Goal: Task Accomplishment & Management: Complete application form

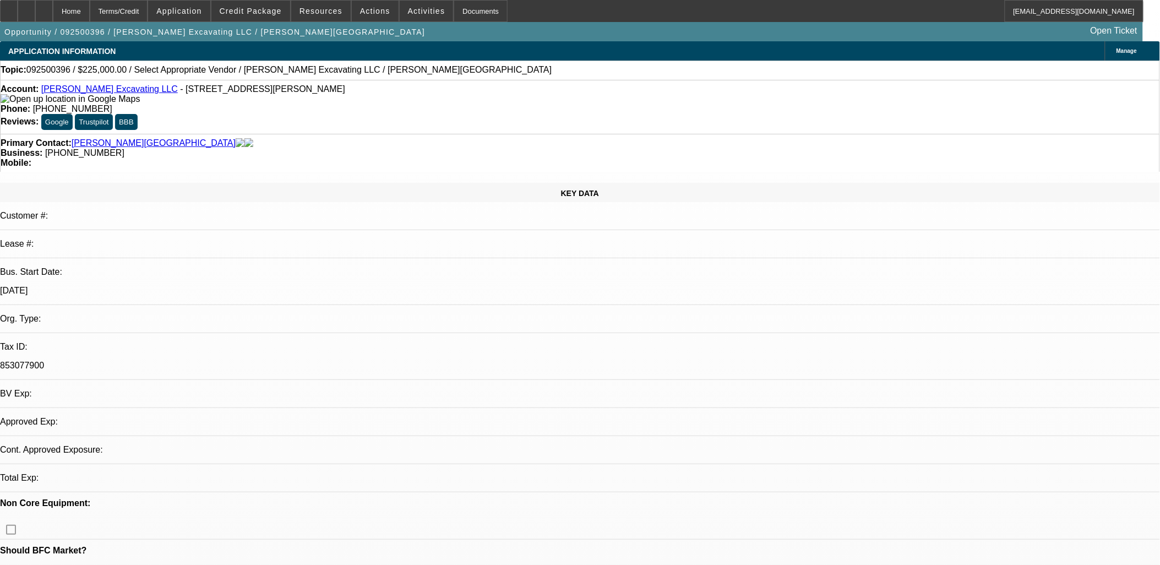
select select "0"
select select "2"
select select "0.1"
select select "4"
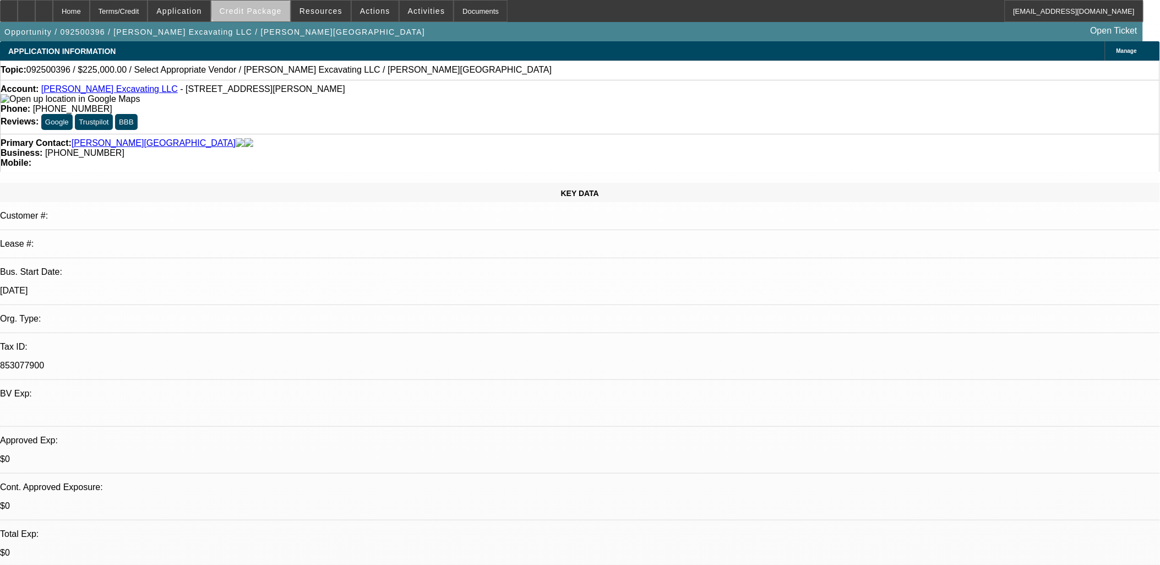
click at [272, 6] on span at bounding box center [250, 11] width 79 height 26
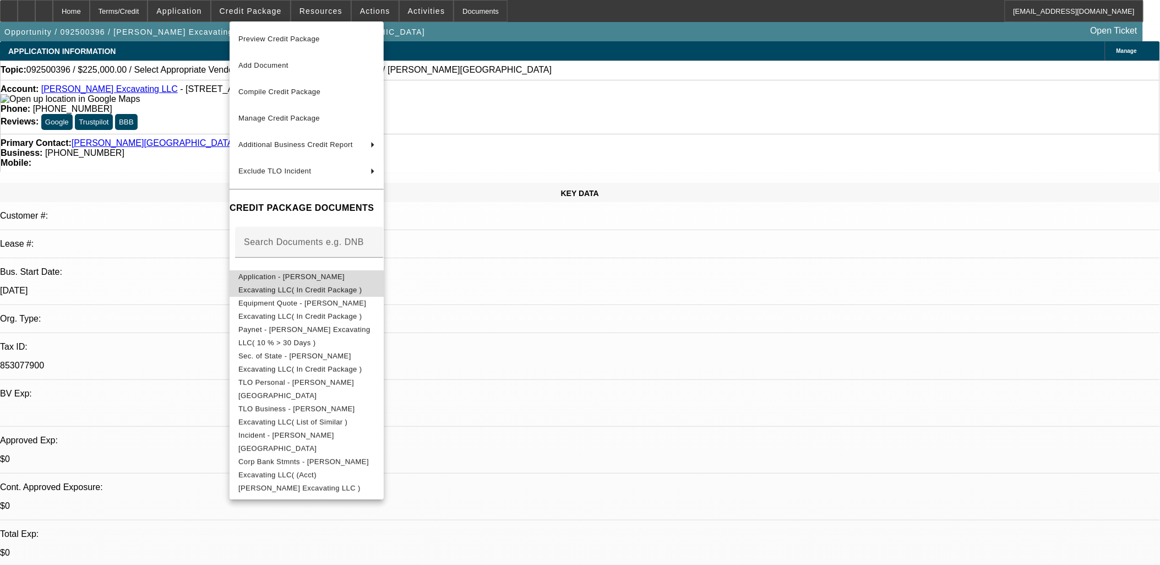
click at [355, 271] on button "Application - Staebler Excavating LLC( In Credit Package )" at bounding box center [307, 283] width 154 height 26
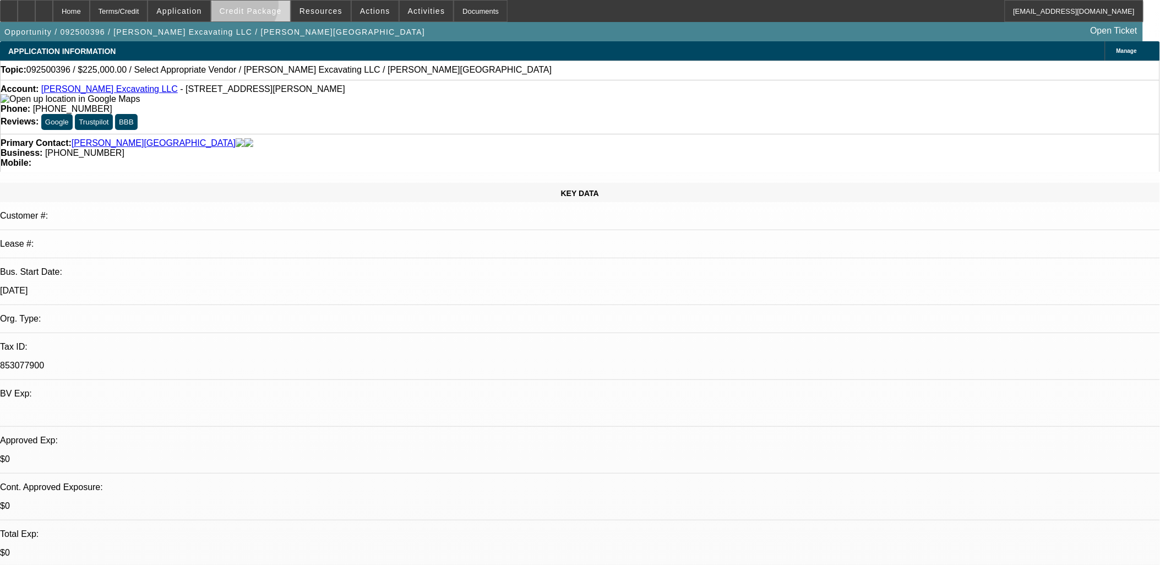
click at [258, 7] on span "Credit Package" at bounding box center [251, 11] width 62 height 9
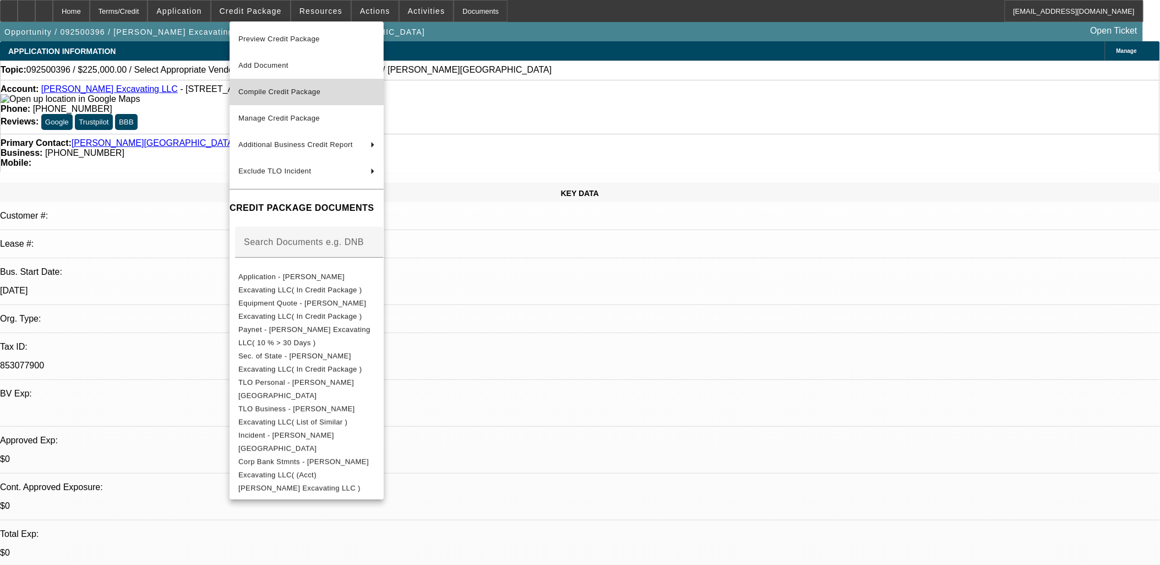
click at [268, 95] on span "Compile Credit Package" at bounding box center [306, 91] width 137 height 13
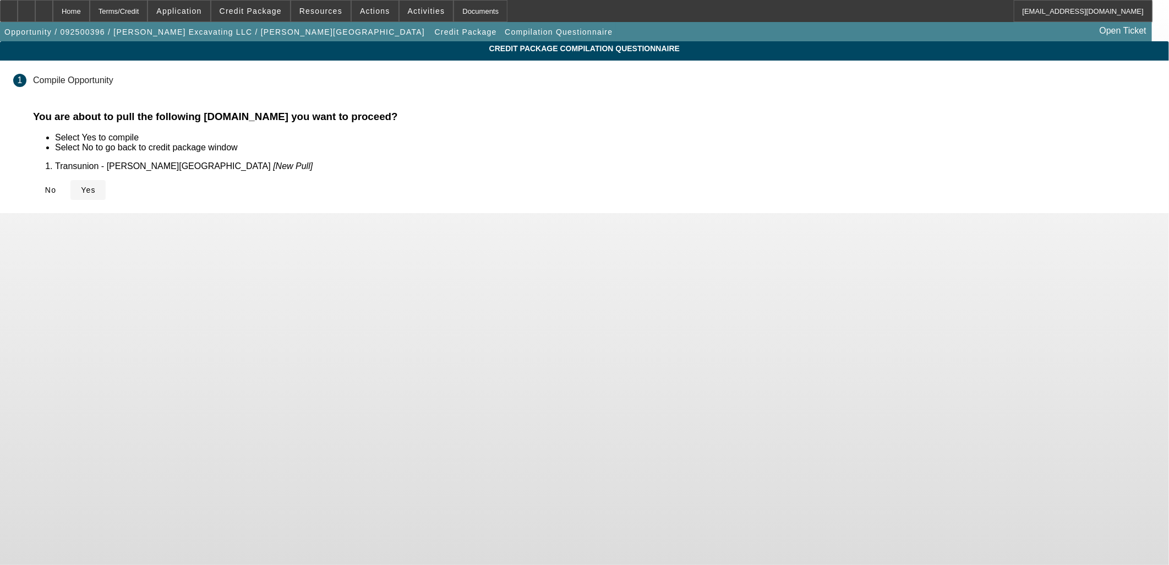
click at [96, 186] on span "Yes" at bounding box center [88, 190] width 15 height 9
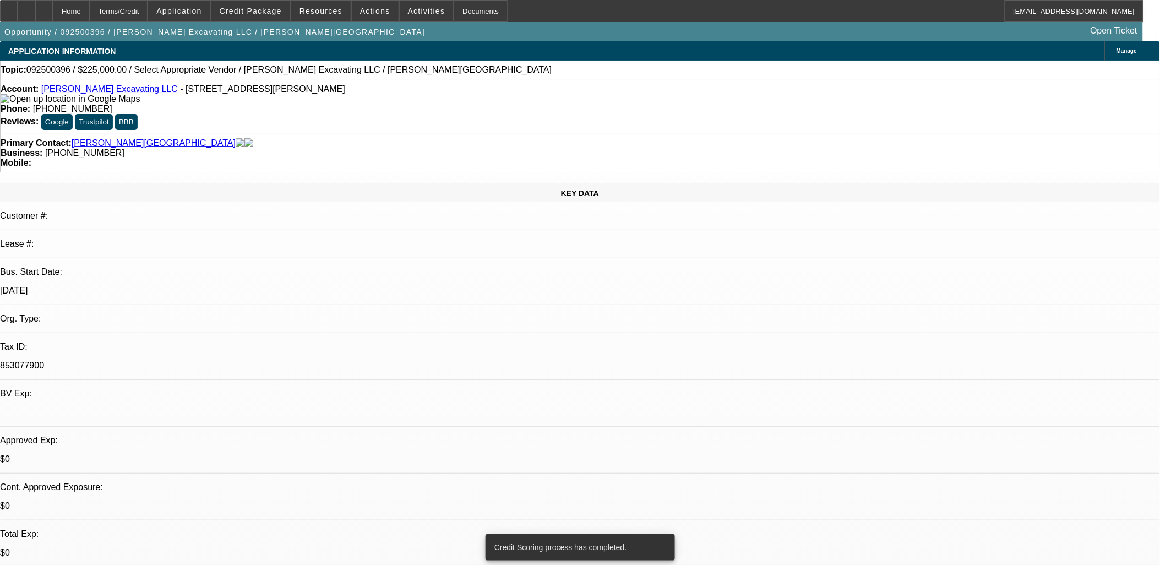
select select "0"
select select "2"
select select "0.1"
select select "4"
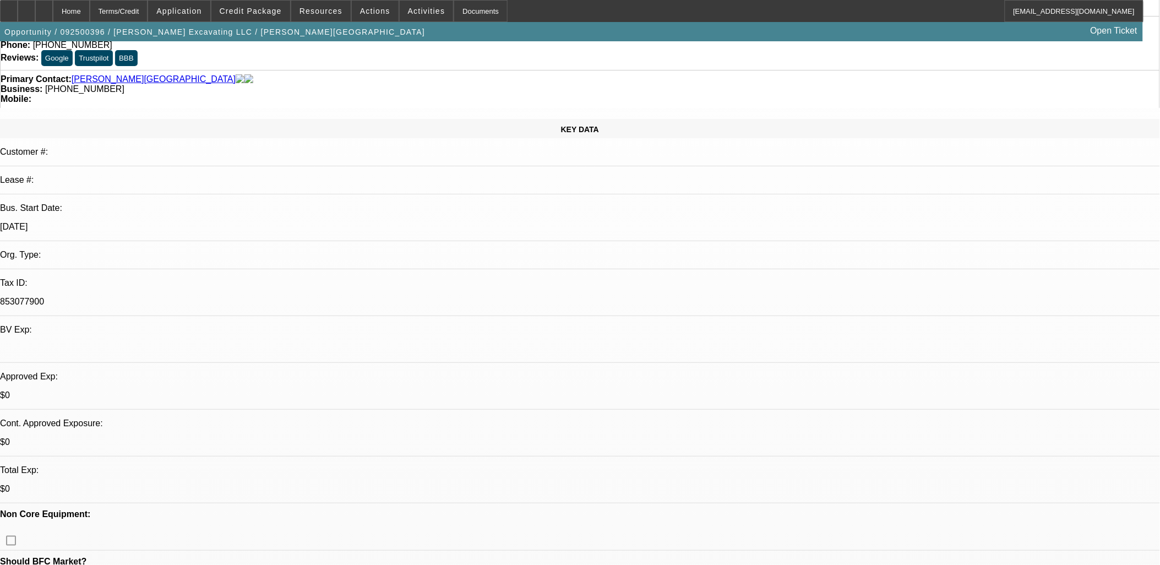
scroll to position [183, 0]
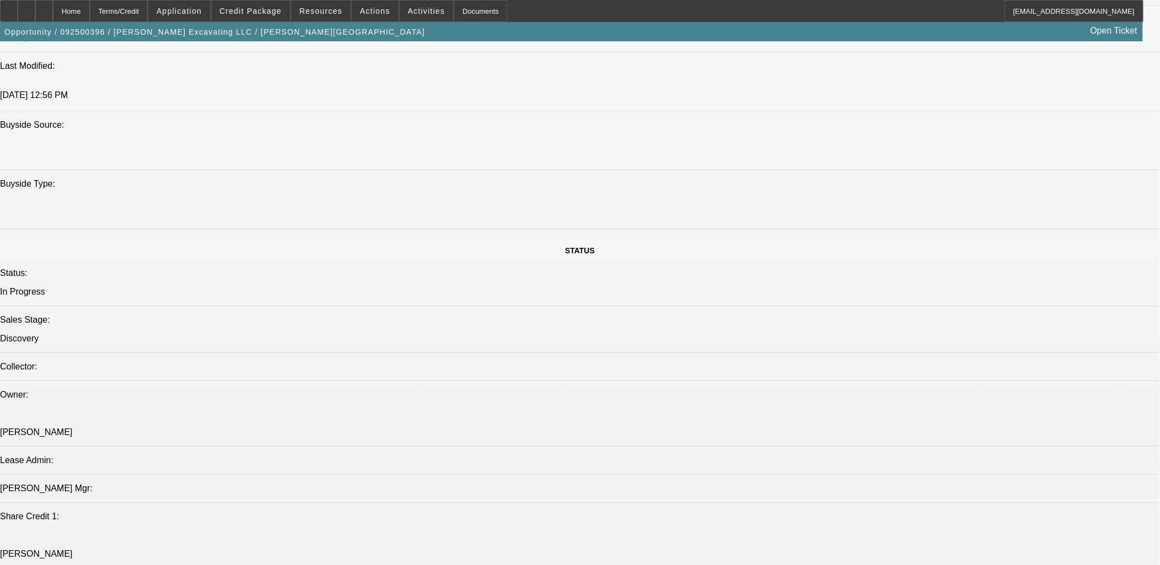
scroll to position [1223, 0]
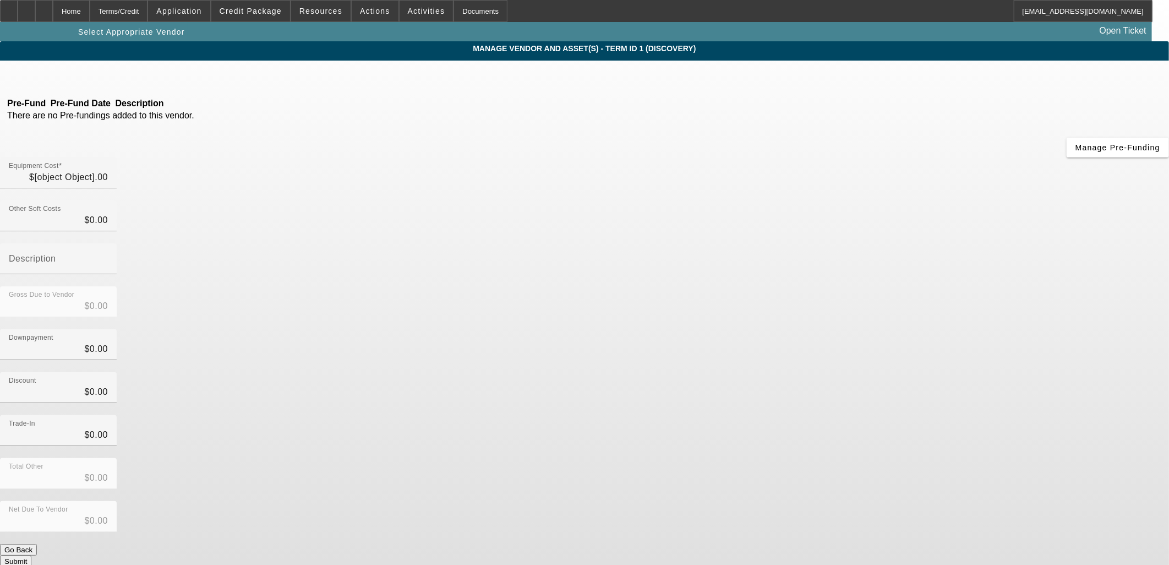
type input "$225,000.00"
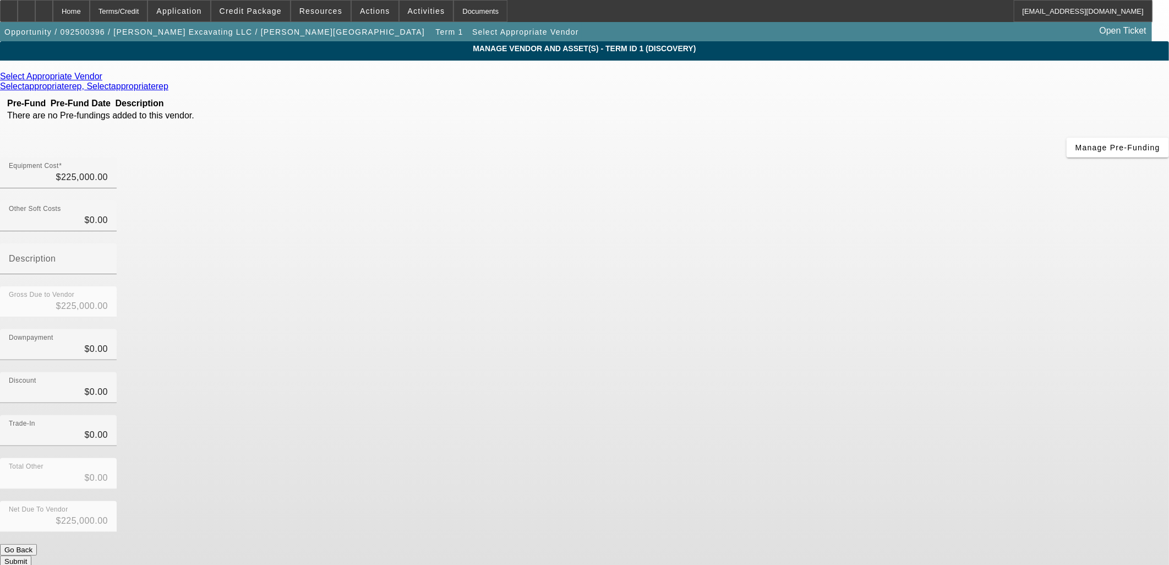
click at [1029, 13] on span "Remove Vendor" at bounding box center [1050, 10] width 42 height 6
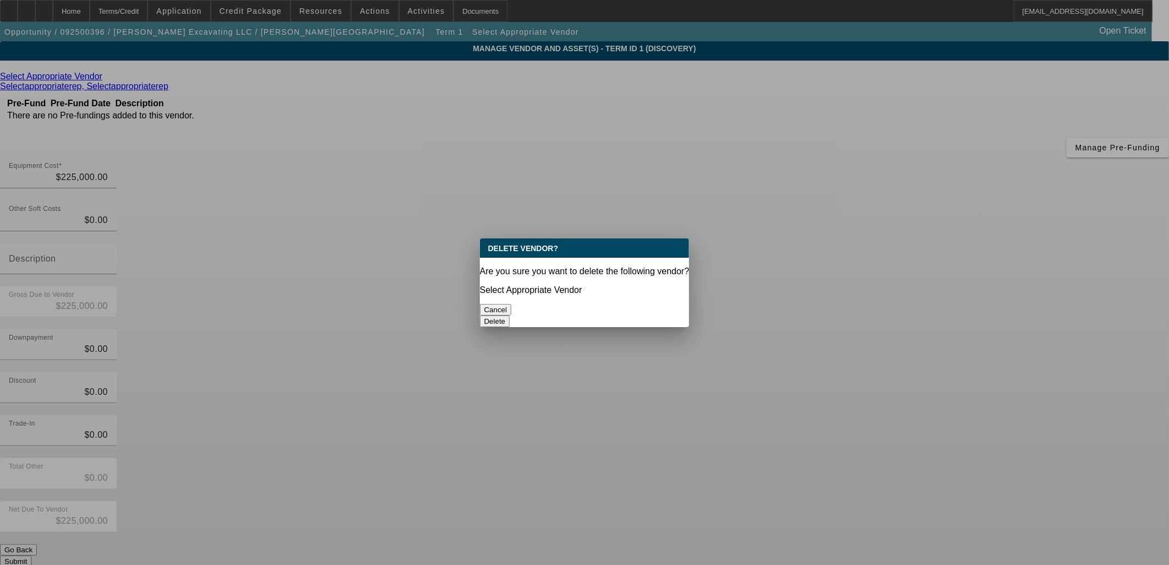
click at [510, 315] on button "Delete" at bounding box center [495, 321] width 30 height 12
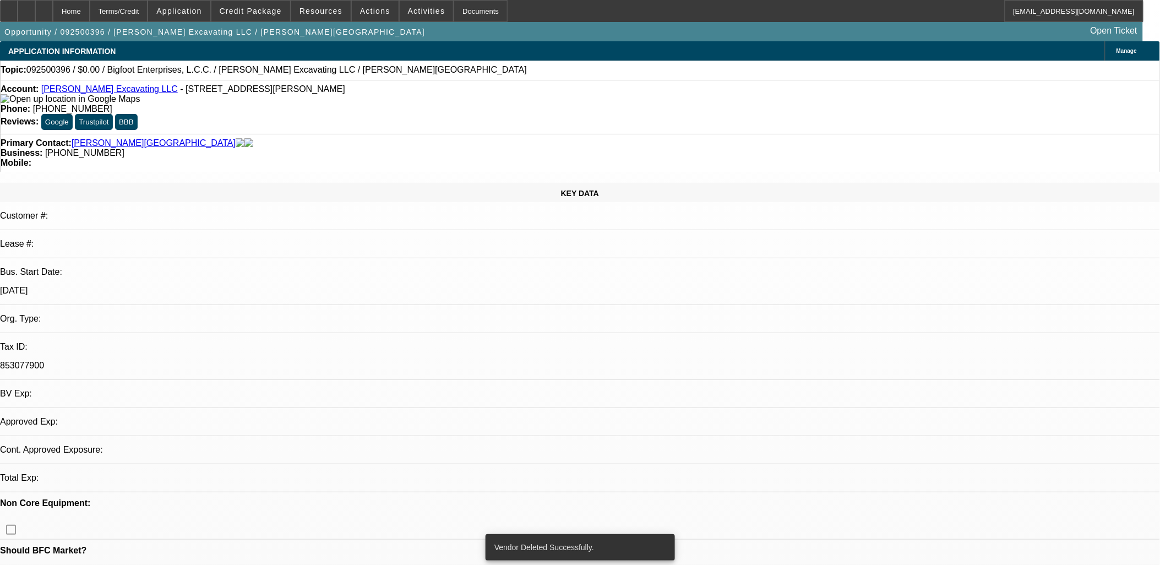
select select "0"
select select "2"
select select "0.1"
select select "4"
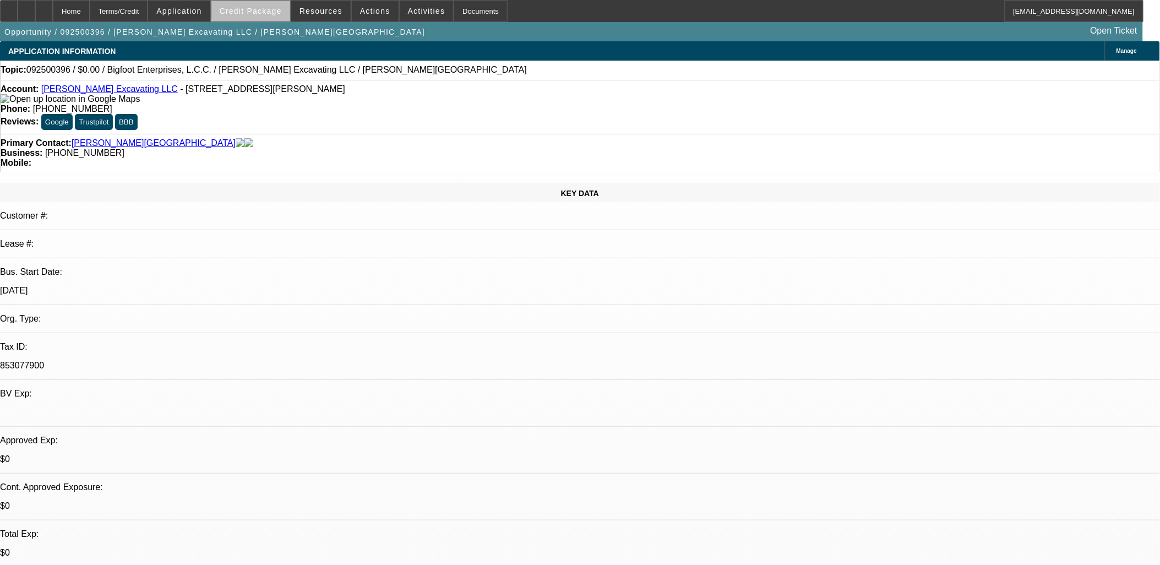
click at [288, 6] on span at bounding box center [250, 11] width 79 height 26
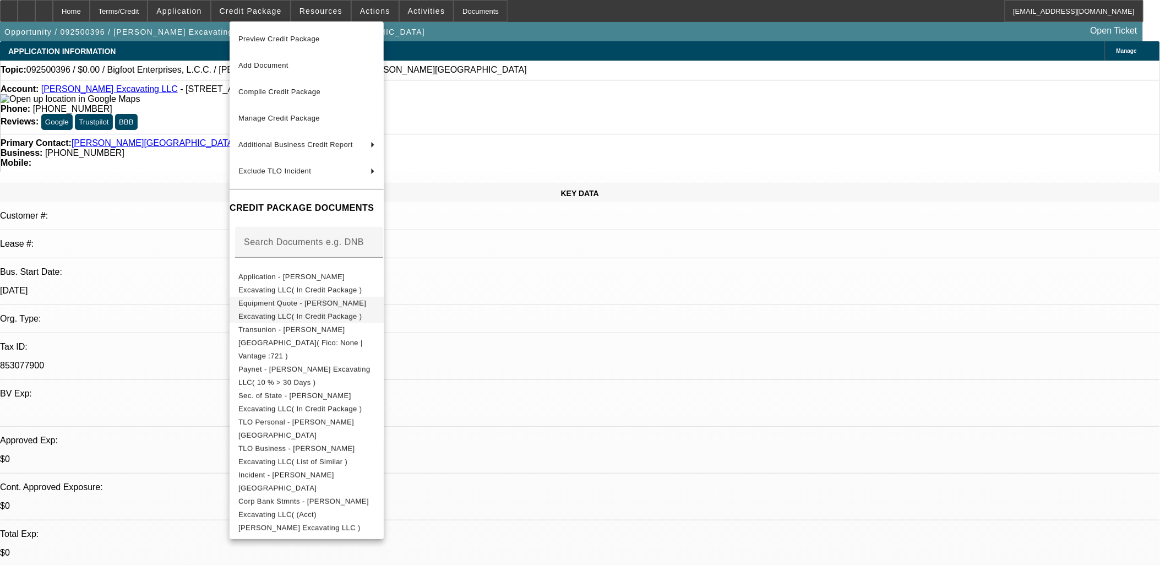
click at [274, 302] on span "Equipment Quote - Staebler Excavating LLC( In Credit Package )" at bounding box center [302, 308] width 128 height 21
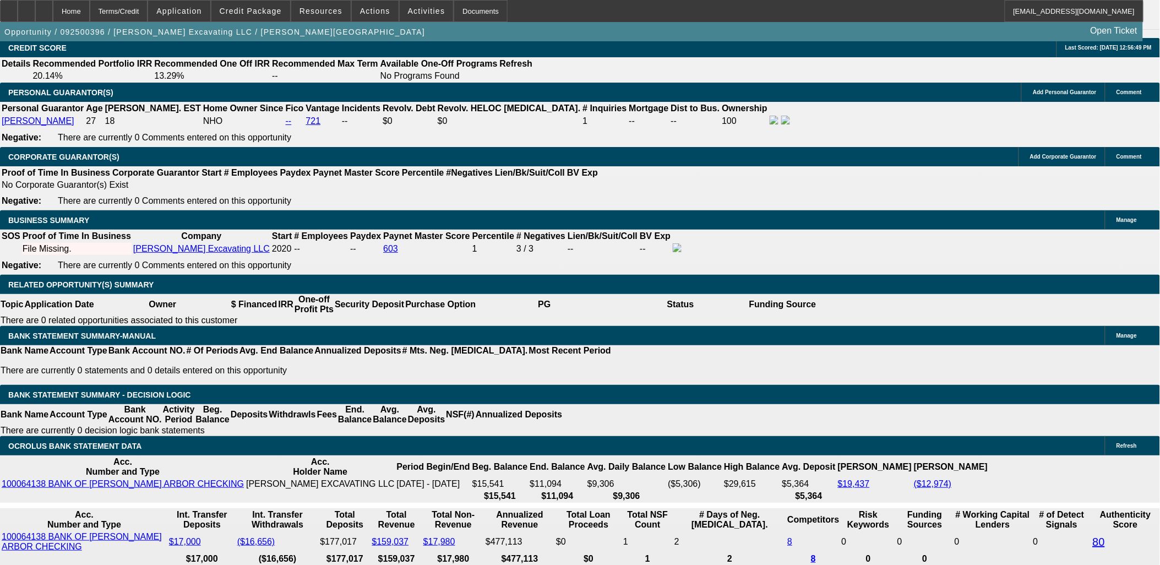
scroll to position [1406, 0]
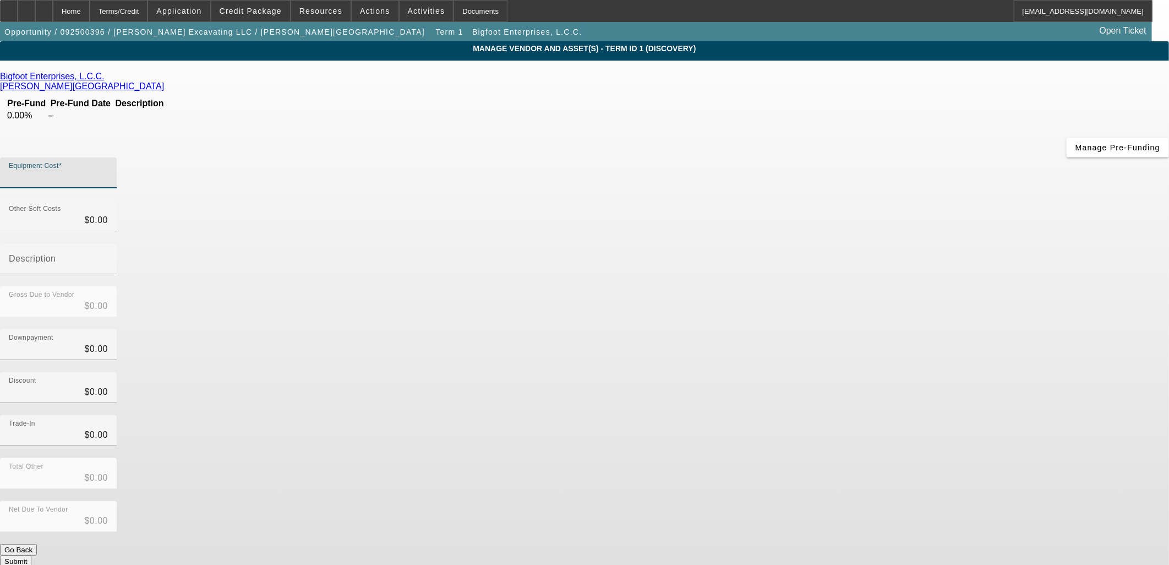
click at [108, 171] on input "Equipment Cost" at bounding box center [58, 177] width 99 height 13
type input "1"
type input "$1.00"
type input "12"
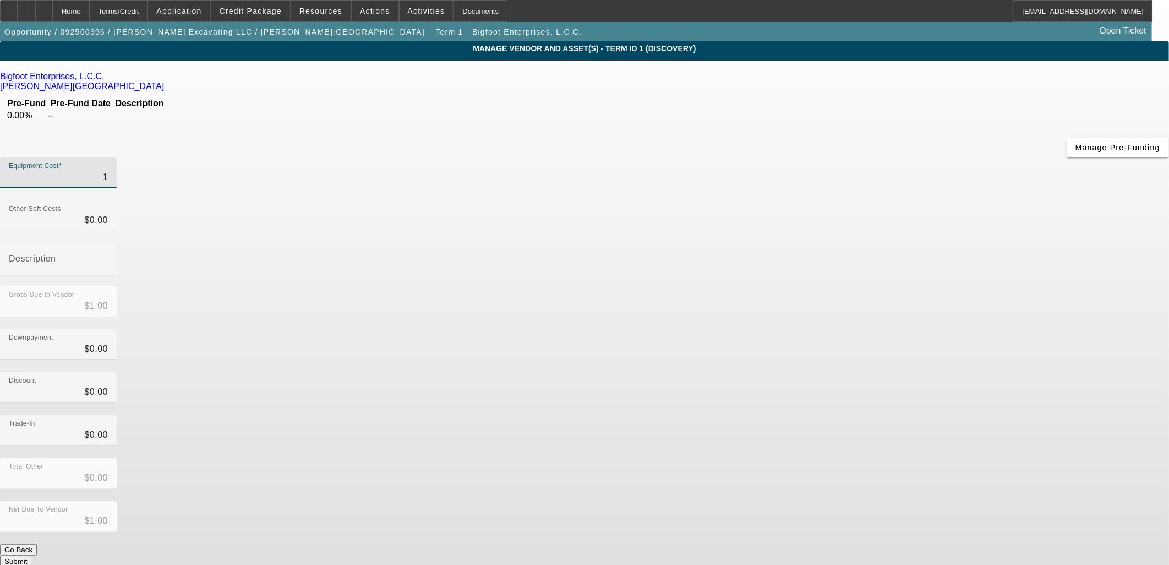
type input "$12.00"
type input "128"
type input "$128.00"
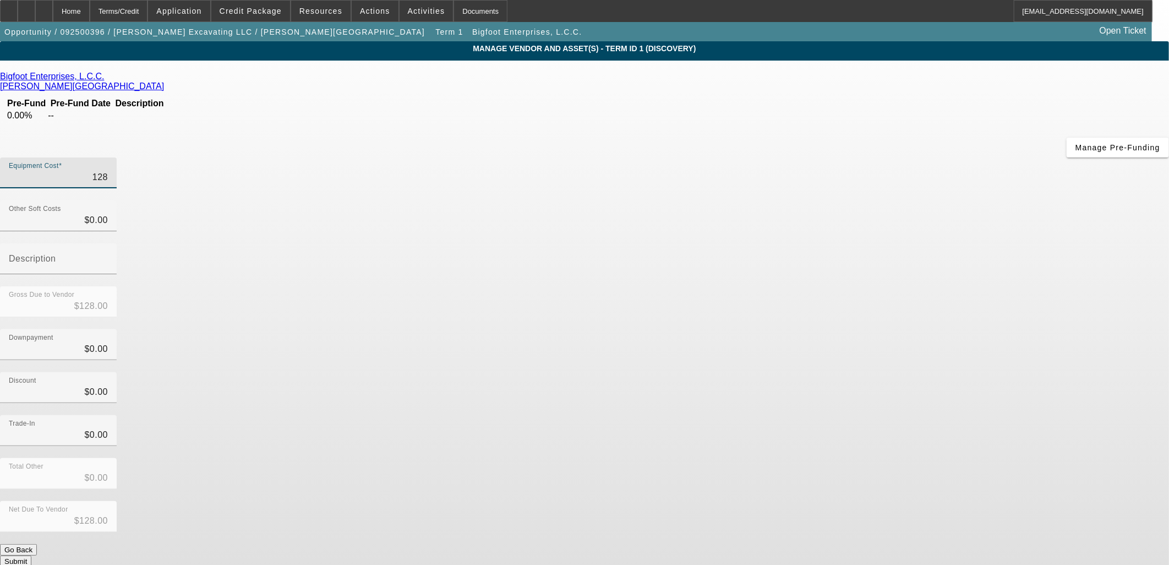
type input "12"
type input "$12.00"
type input "124"
type input "$124.00"
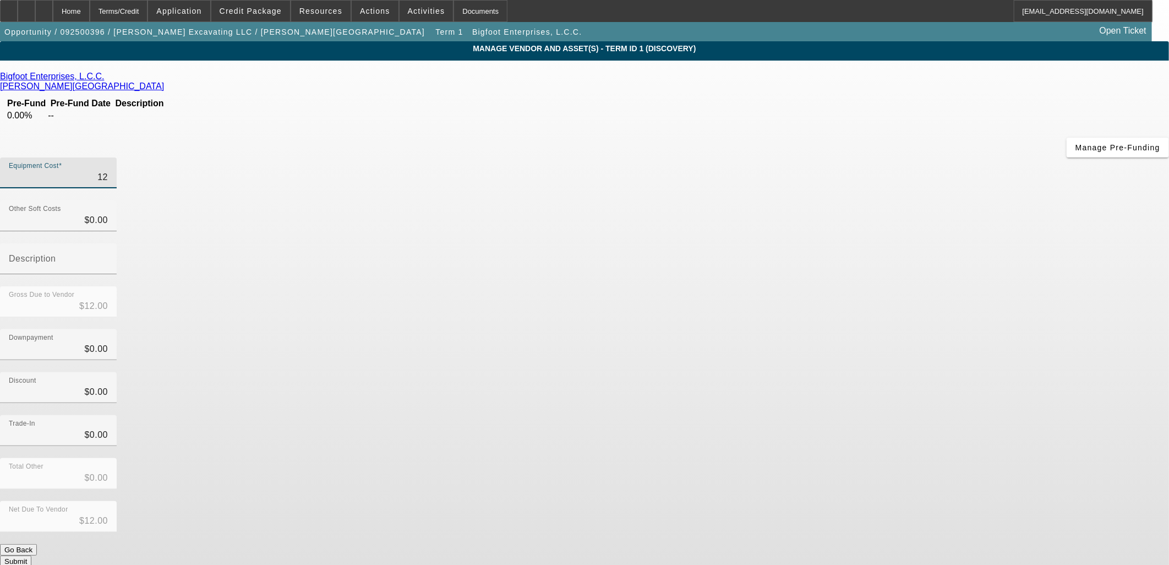
type input "$124.00"
type input "1248"
type input "$1,248.00"
type input "12485"
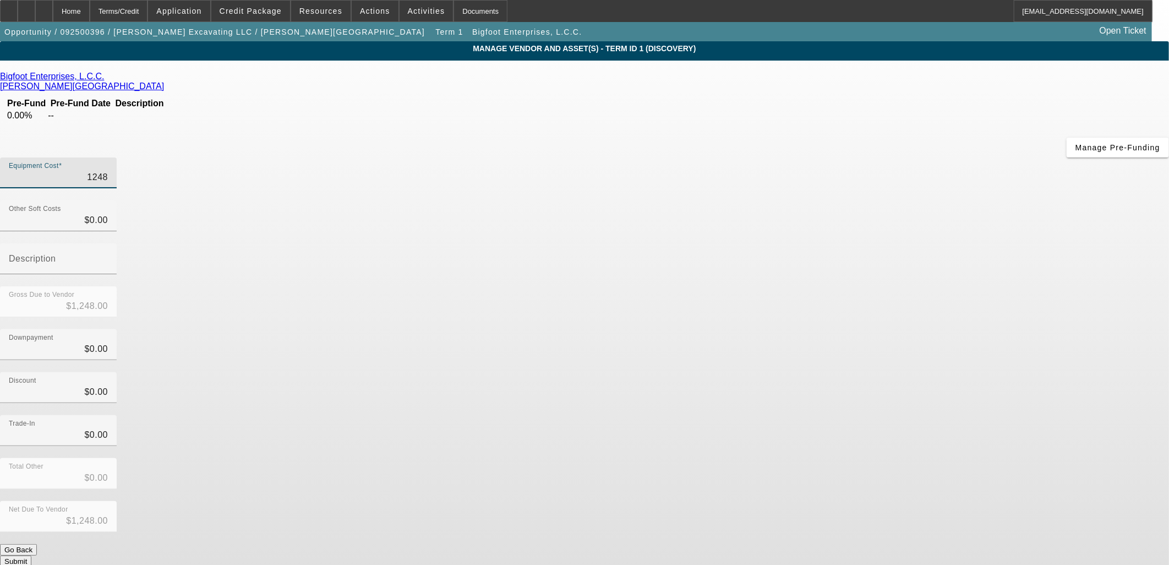
type input "$12,485.00"
type input "124850"
type input "$124,850.00"
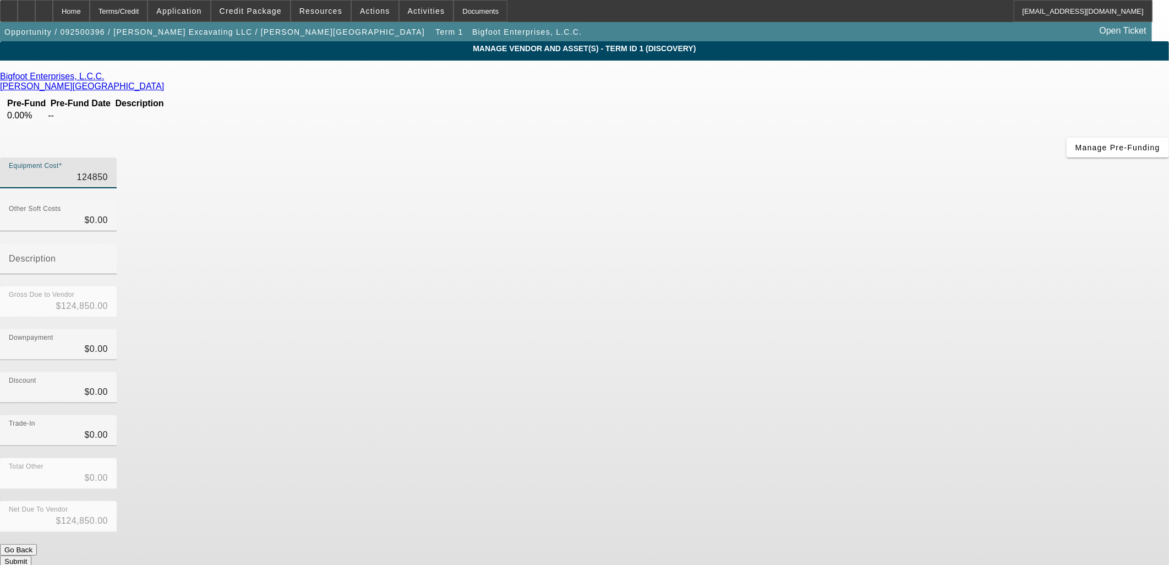
type input "$124,850.00"
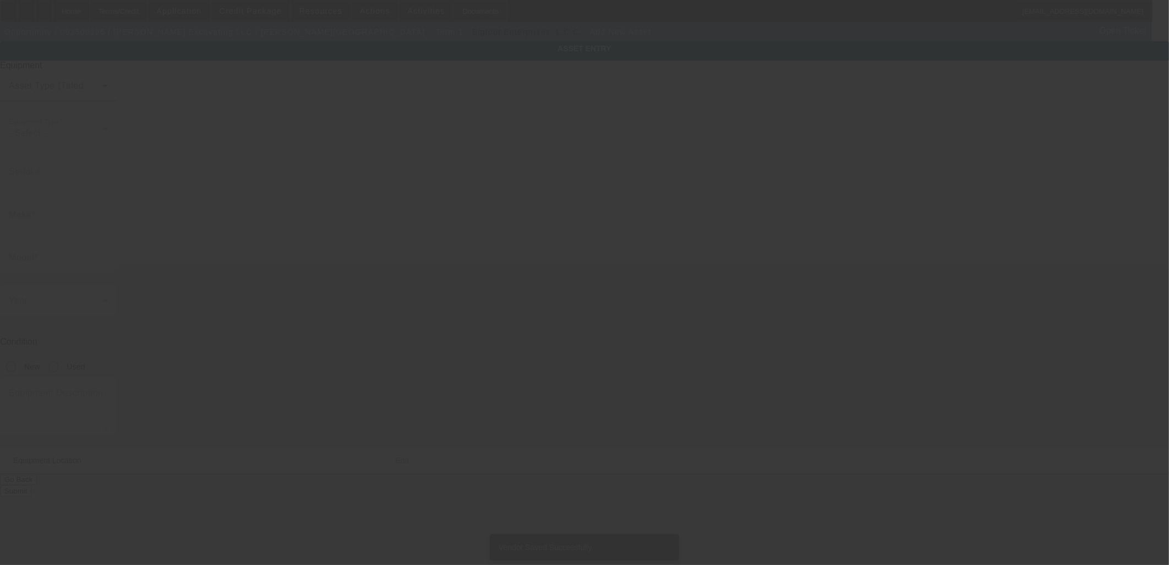
type input "2483 Zeeb Rd"
type input "Ste 9"
type input "Dexter"
type input "48130"
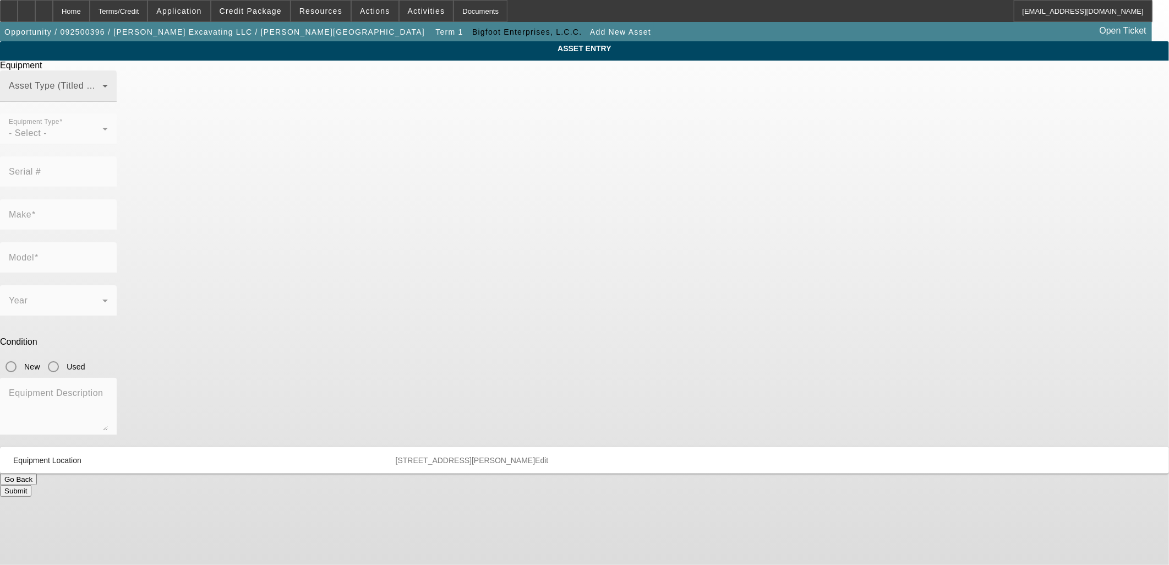
click at [144, 90] on mat-label "Asset Type (Titled or Non-Titled)" at bounding box center [76, 85] width 135 height 9
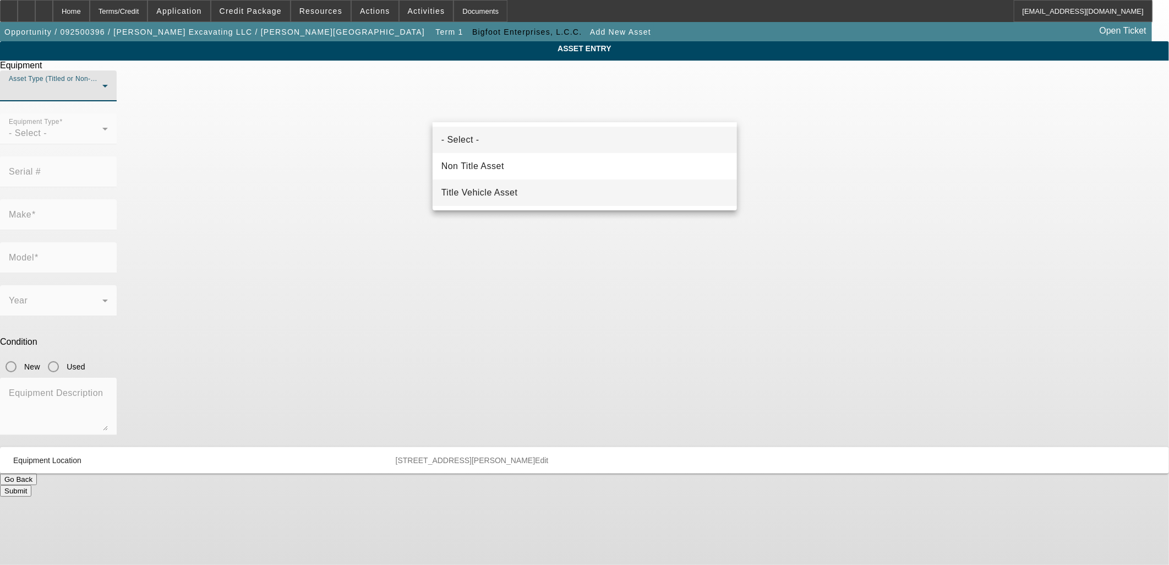
drag, startPoint x: 509, startPoint y: 191, endPoint x: 515, endPoint y: 195, distance: 7.9
click at [509, 190] on span "Title Vehicle Asset" at bounding box center [479, 192] width 77 height 13
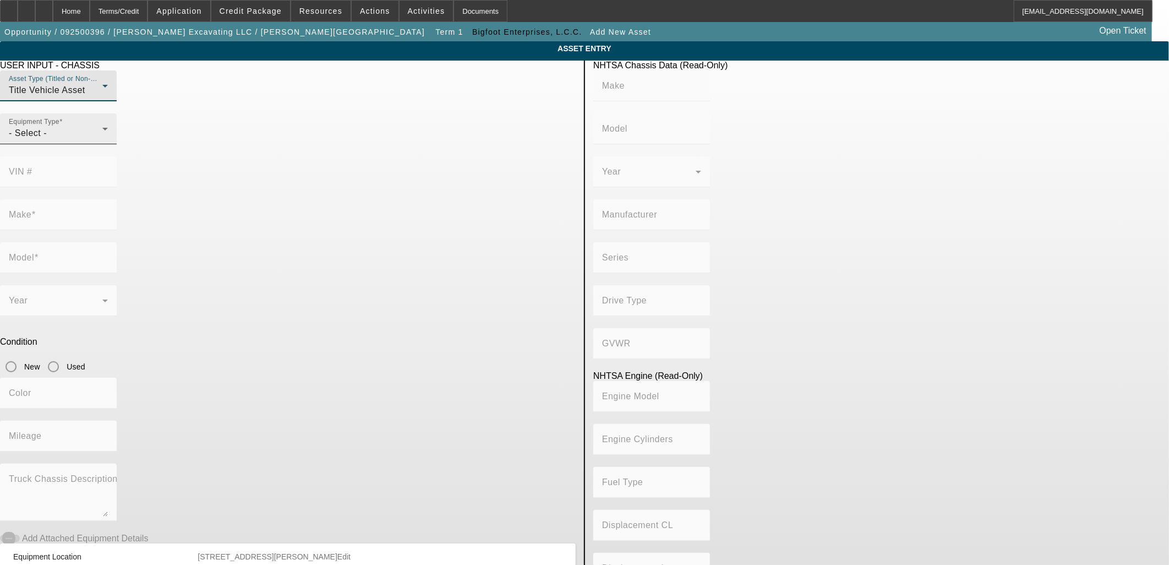
click at [102, 140] on div "- Select -" at bounding box center [56, 133] width 94 height 13
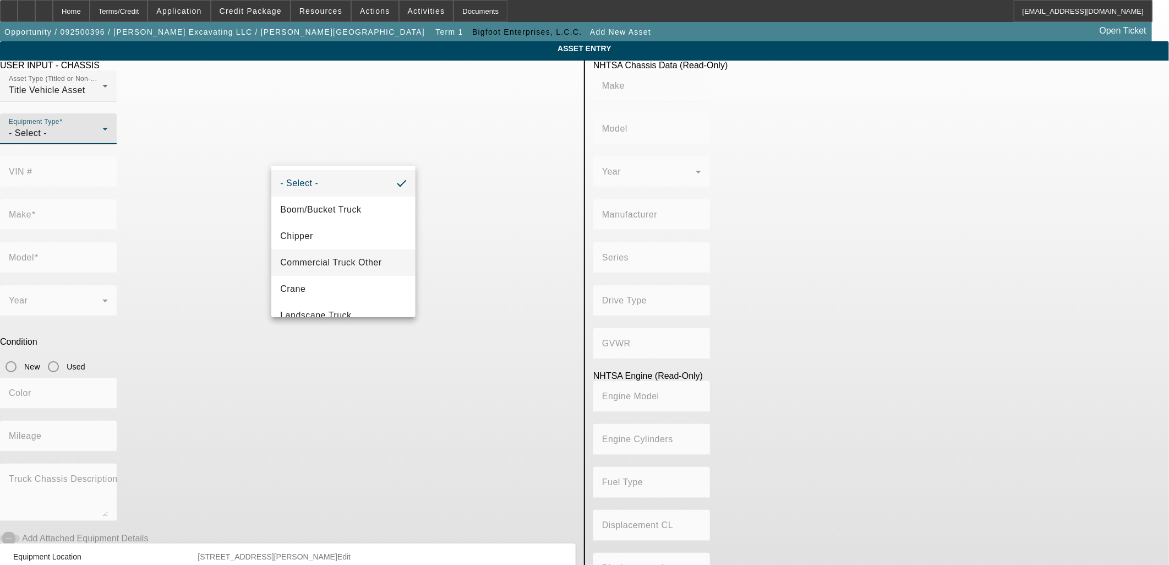
click at [337, 265] on span "Commercial Truck Other" at bounding box center [330, 262] width 101 height 13
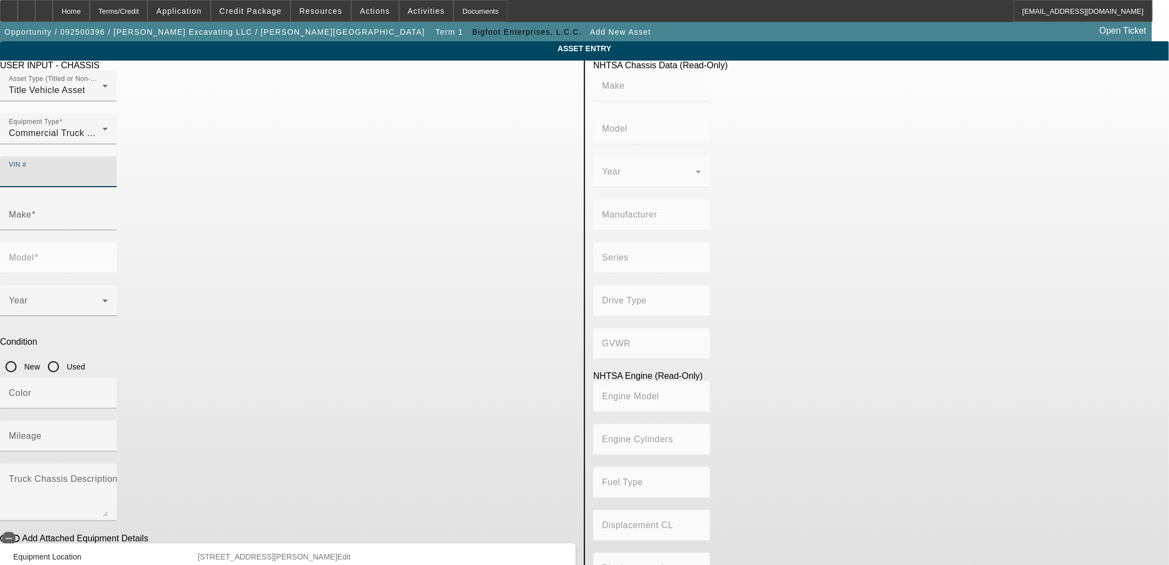
click at [108, 170] on input "VIN #" at bounding box center [58, 176] width 99 height 13
type input "1xp5dbex67d688776"
type input "PETERBILT"
type input "379"
type input "PETERBILT MOTORS COMPANY"
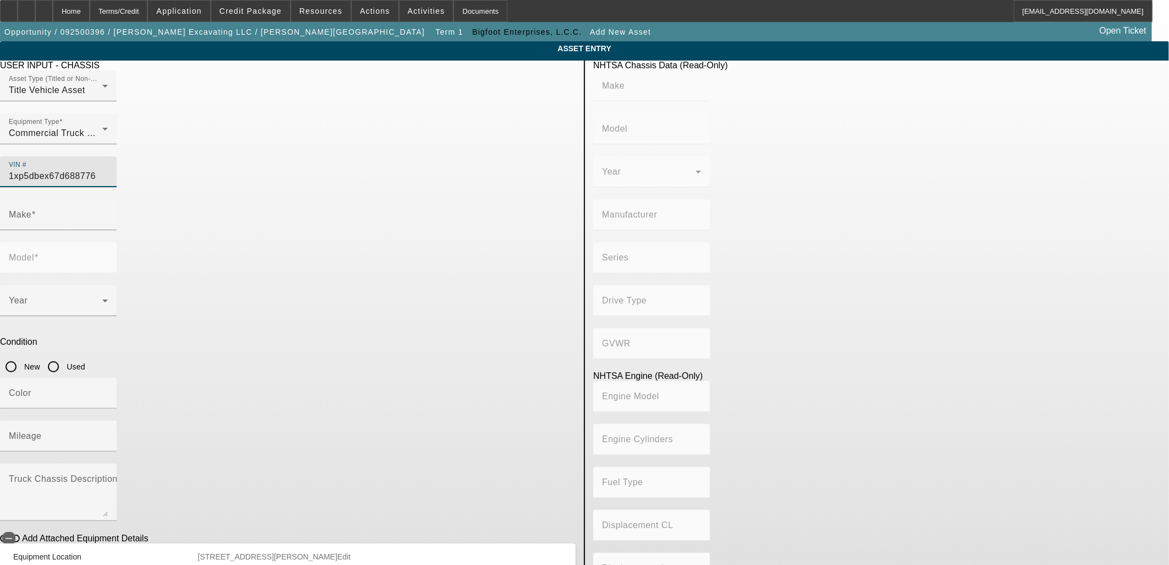
type input "6x4"
type input "Class 8: 33,001 lb and above (14,969 kg and above)"
type input "3306/C15/C16"
type input "Diesel"
type input "PETERBILT"
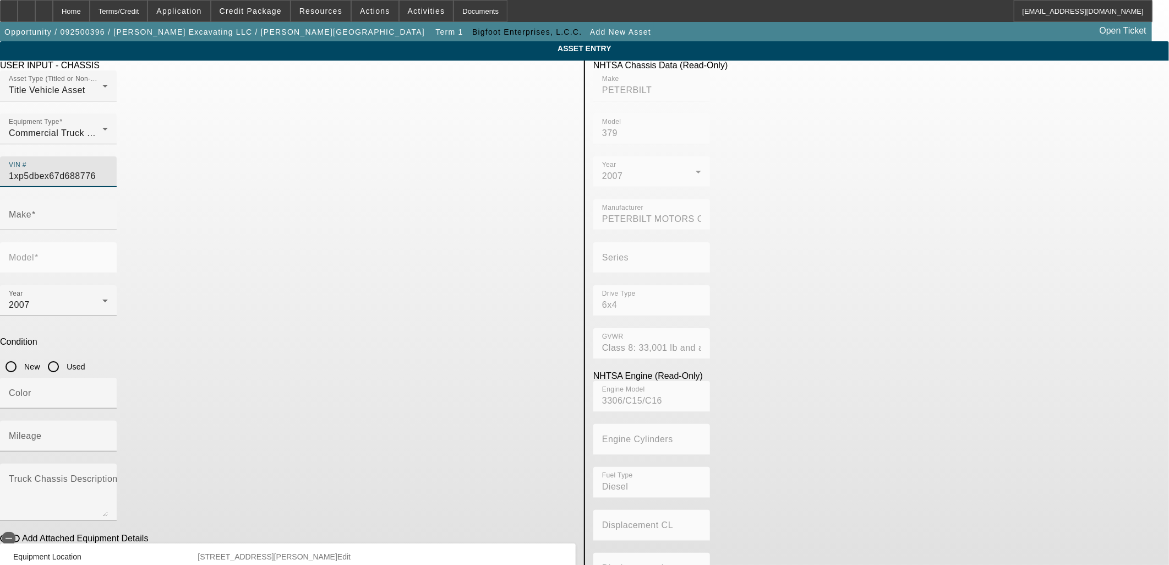
type input "379"
type input "1XP5DBEX67D688776"
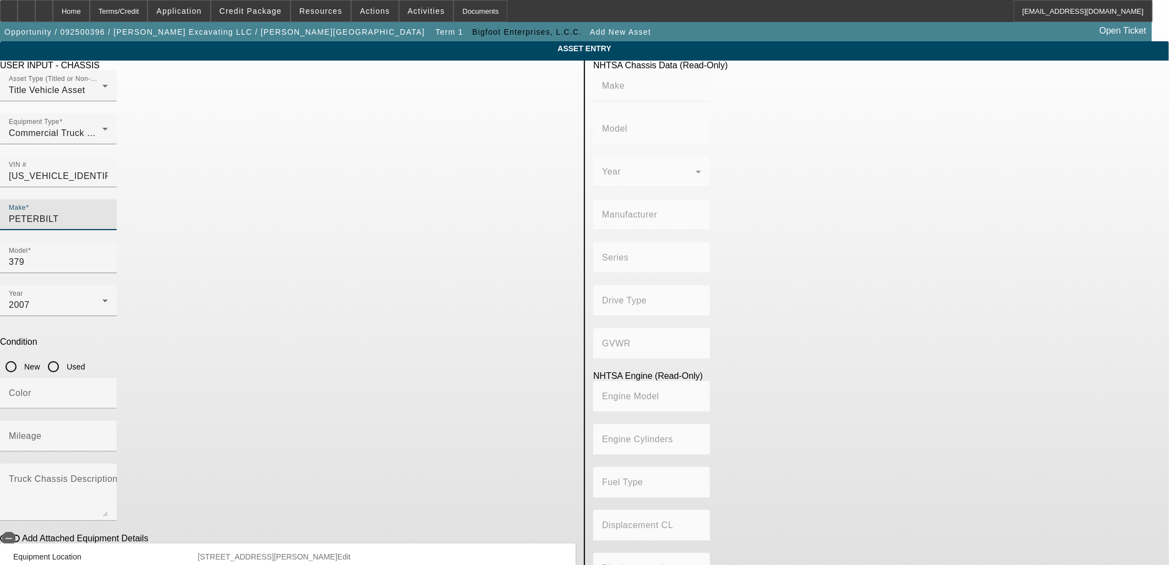
type input "PETERBILT"
type input "379"
type input "PETERBILT MOTORS COMPANY"
type input "6x4"
type input "Class 8: 33,001 lb and above (14,969 kg and above)"
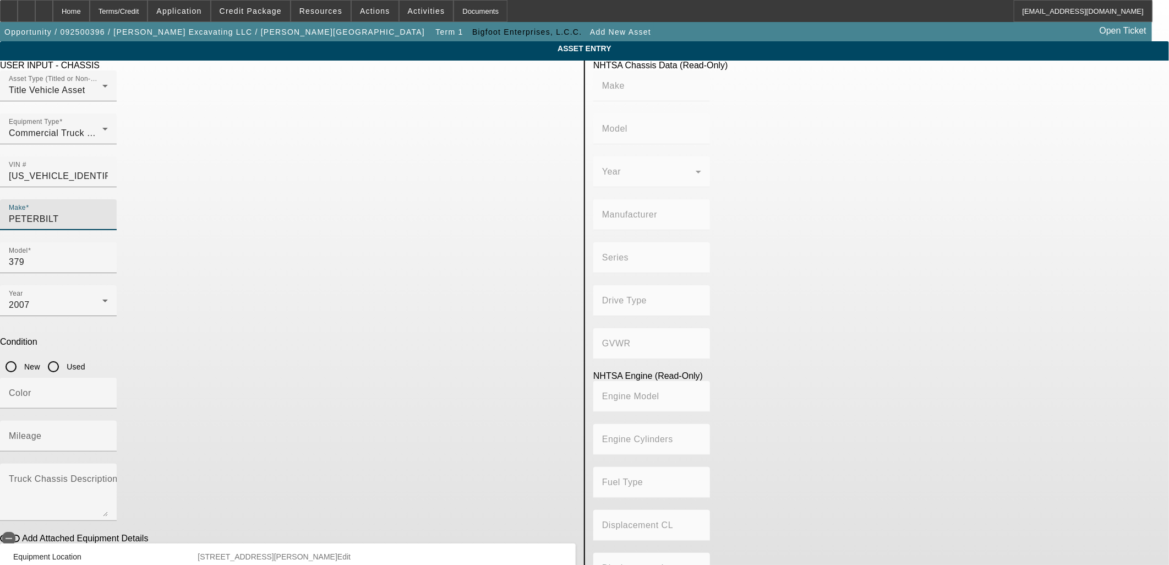
type input "3306/C15/C16"
type input "Diesel"
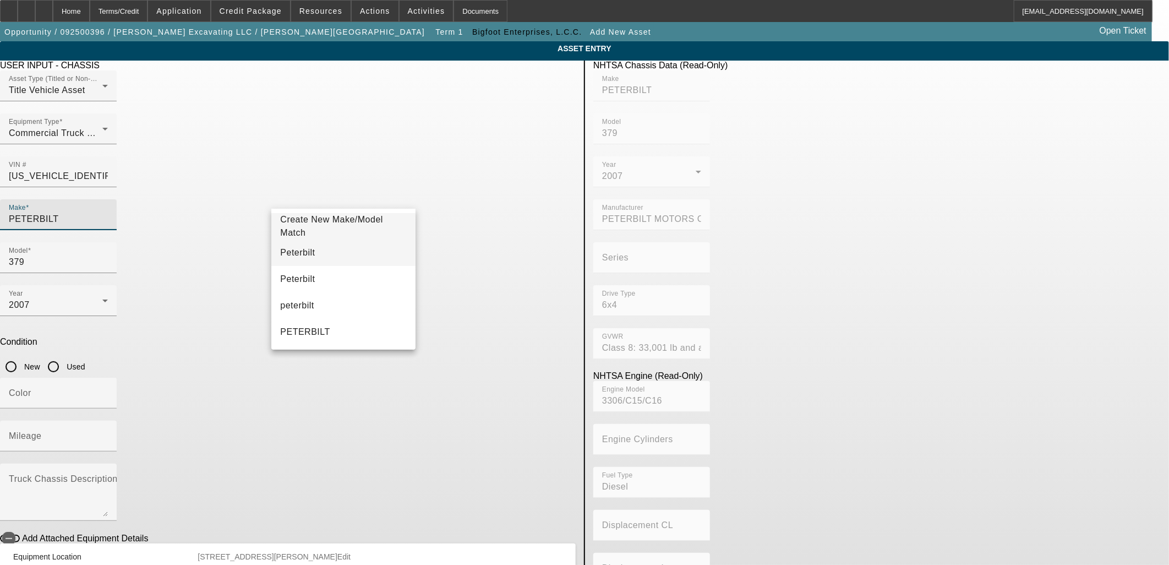
click at [329, 245] on mat-option "Peterbilt" at bounding box center [343, 252] width 144 height 26
type input "Peterbilt"
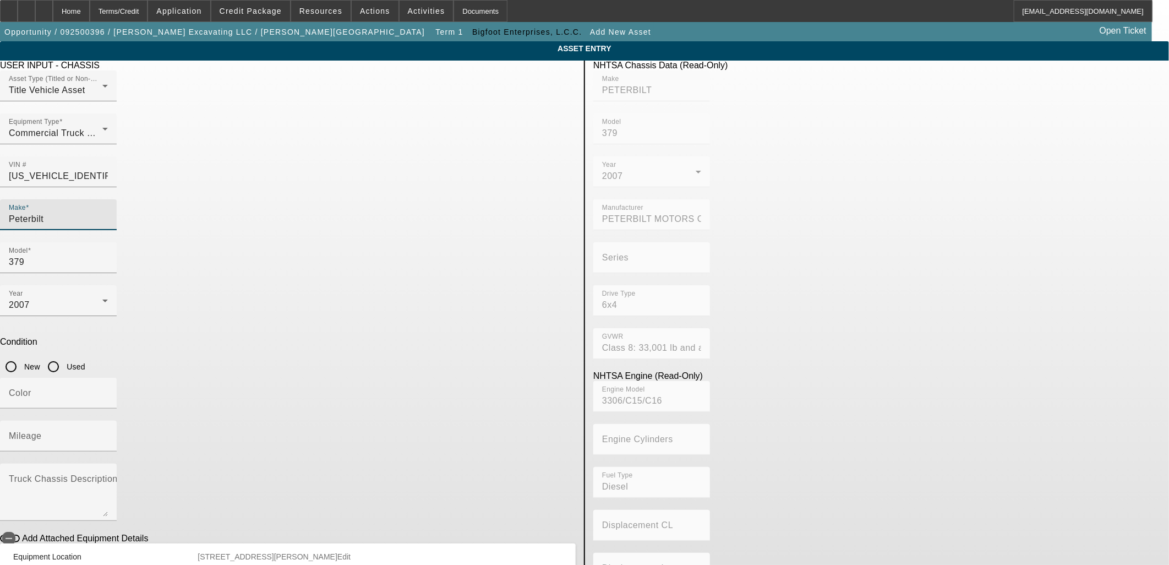
drag, startPoint x: 490, startPoint y: 245, endPoint x: 483, endPoint y: 250, distance: 9.2
click at [64, 356] on input "Used" at bounding box center [53, 367] width 22 height 22
radio input "true"
click at [108, 378] on div "Color" at bounding box center [58, 393] width 99 height 31
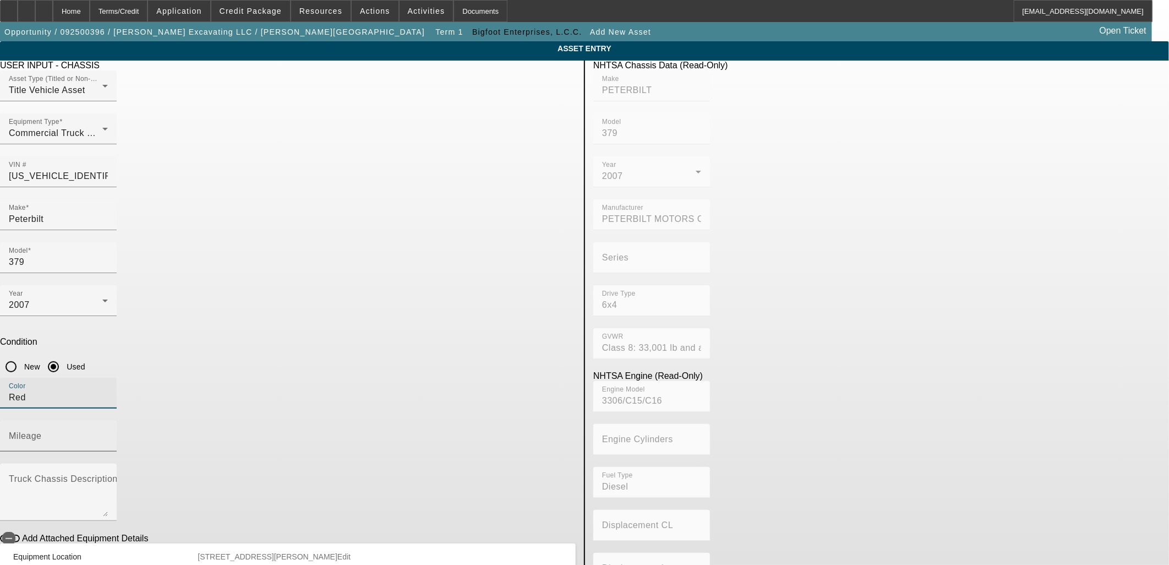
type input "Red"
click at [108, 421] on div "Mileage" at bounding box center [58, 436] width 99 height 31
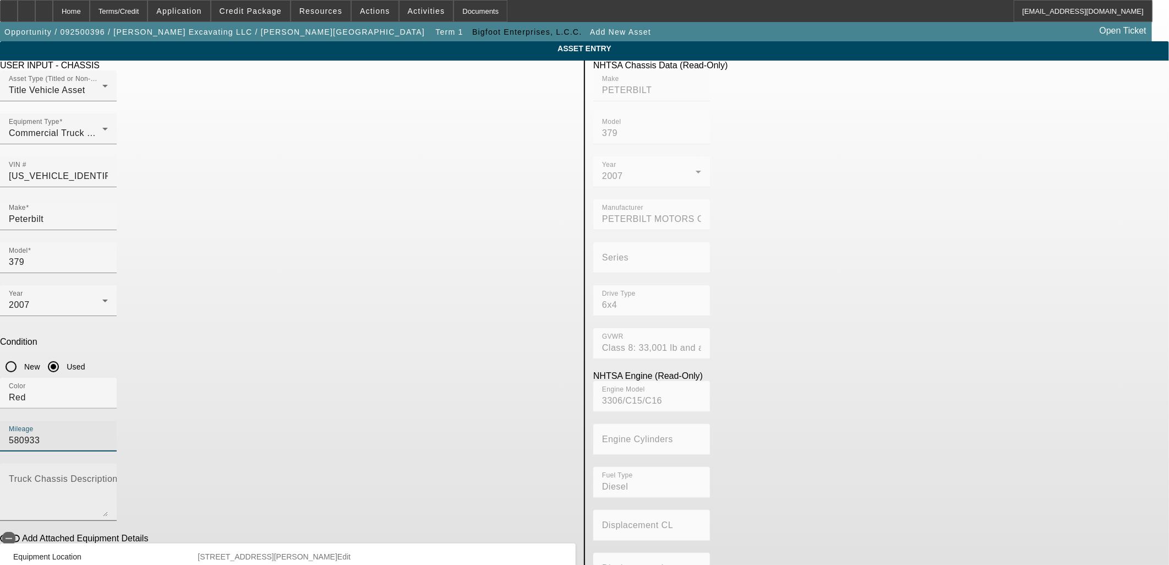
type input "580933"
drag, startPoint x: 507, startPoint y: 323, endPoint x: 505, endPoint y: 306, distance: 16.7
click at [257, 474] on mat-label "Truck Chassis Description (Describe the truck chassis only)" at bounding box center [133, 478] width 248 height 9
click at [108, 477] on textarea "Truck Chassis Description (Describe the truck chassis only)" at bounding box center [58, 497] width 99 height 40
type textarea "Day Cab"
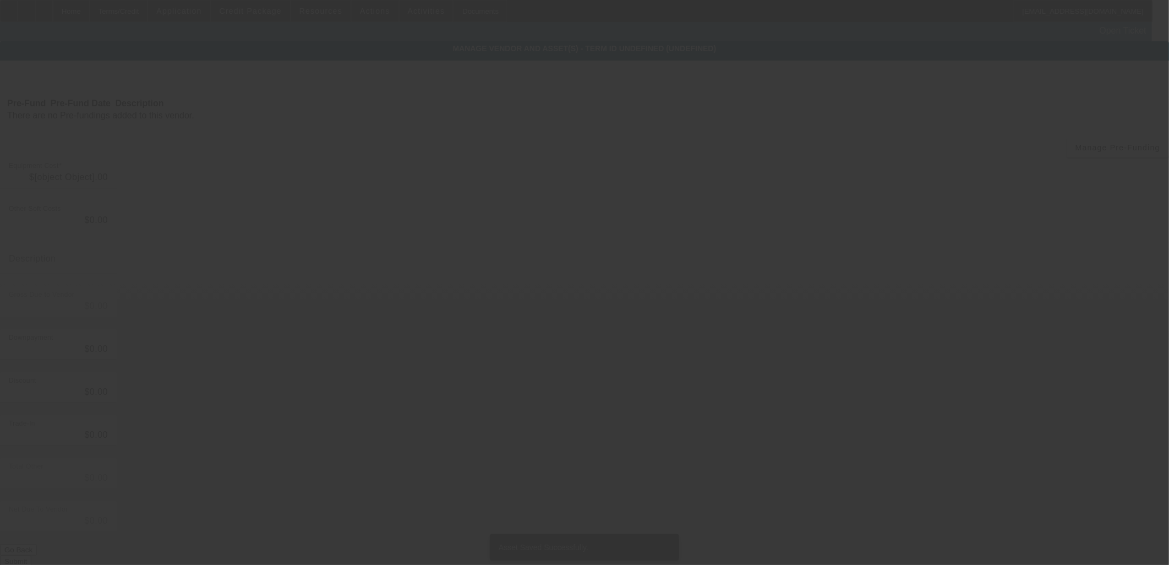
type input "$124,850.00"
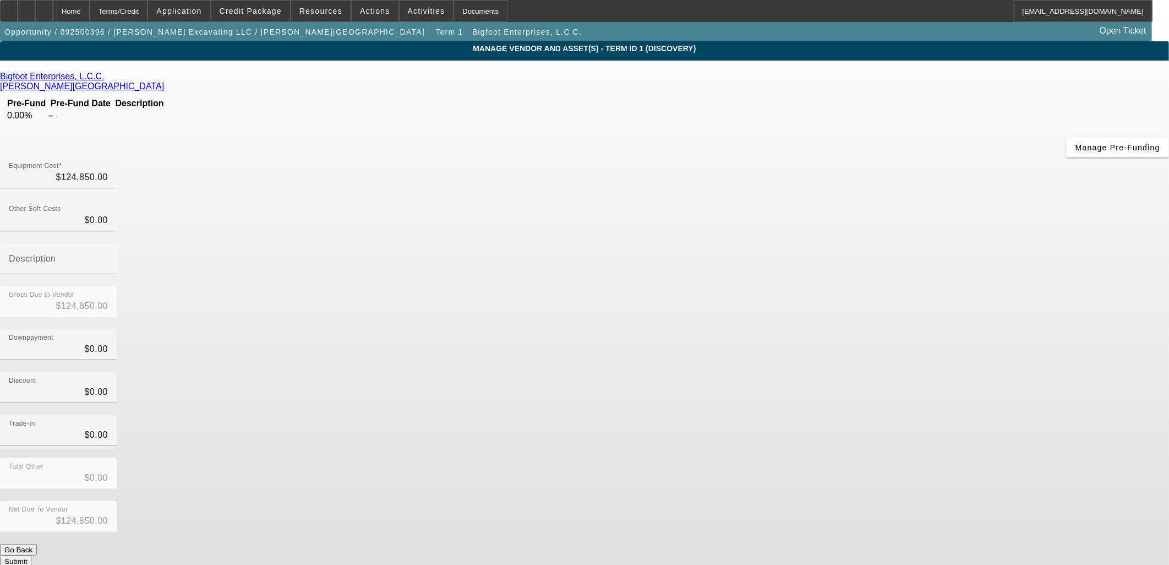
click at [31, 555] on button "Submit" at bounding box center [15, 561] width 31 height 12
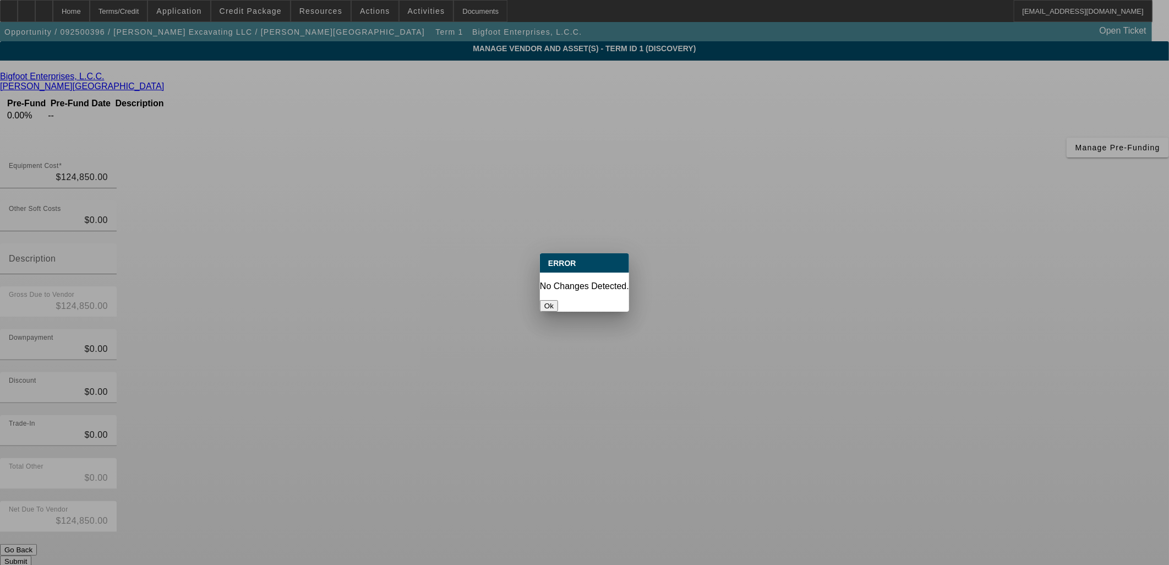
click at [567, 300] on div "Ok" at bounding box center [584, 306] width 89 height 12
drag, startPoint x: 581, startPoint y: 300, endPoint x: 568, endPoint y: 260, distance: 41.8
click at [558, 300] on button "Ok" at bounding box center [549, 306] width 18 height 12
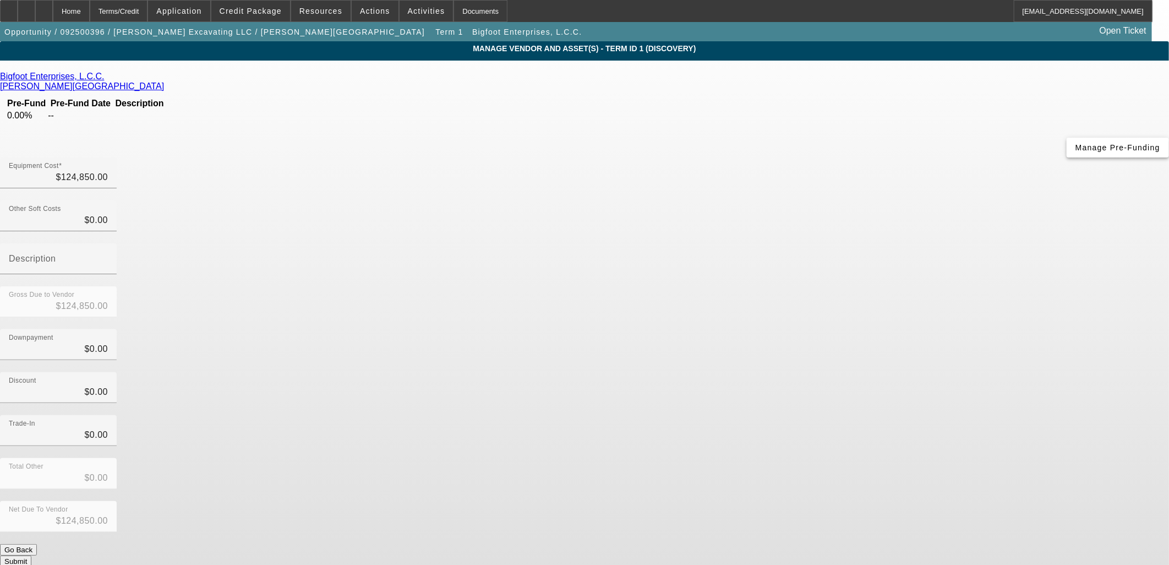
click at [1067, 161] on span "button" at bounding box center [1118, 147] width 102 height 26
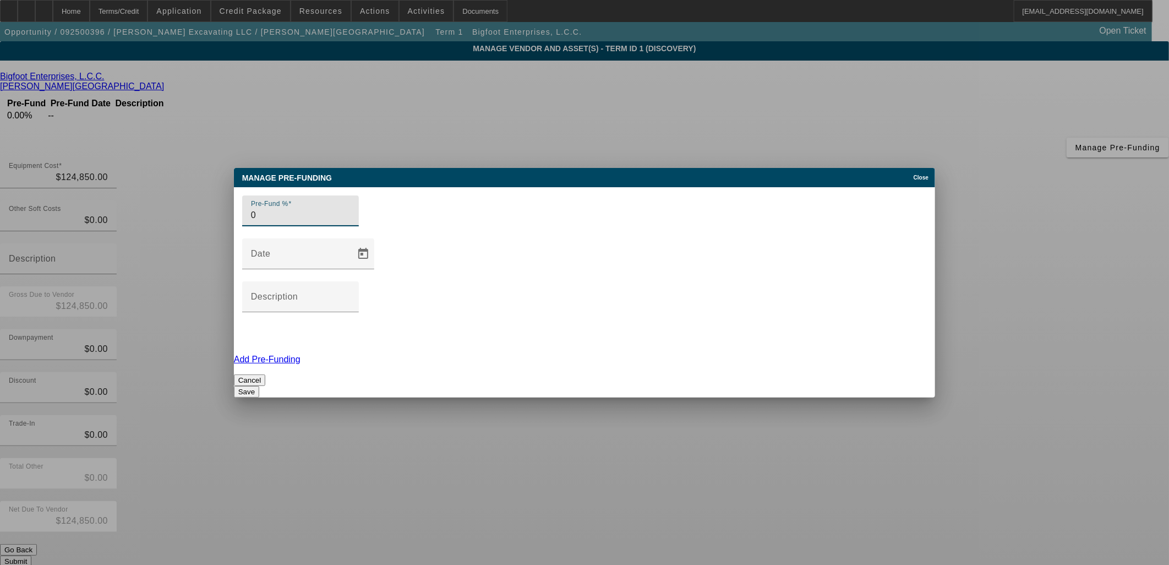
drag, startPoint x: 296, startPoint y: 270, endPoint x: 240, endPoint y: 268, distance: 55.6
click at [240, 268] on div "Pre-Fund % 0 Date Description Add Pre-Funding Cancel Save" at bounding box center [584, 292] width 701 height 210
type input "100"
click at [298, 292] on mat-label "Description" at bounding box center [274, 296] width 47 height 9
click at [350, 295] on input "Description" at bounding box center [300, 301] width 99 height 13
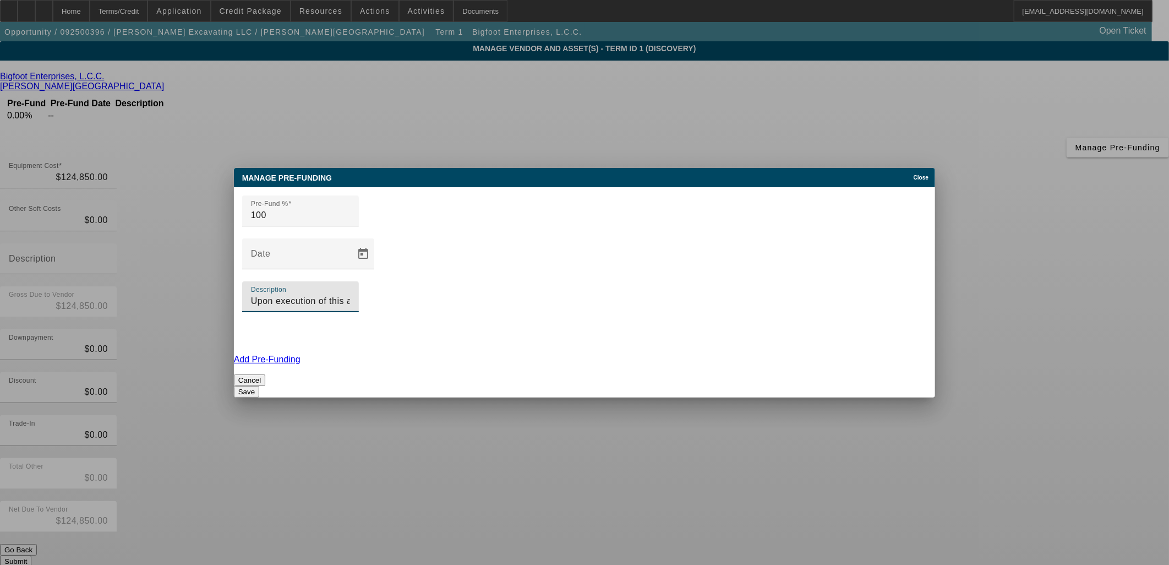
type input "Upon execution of this agreement"
click at [703, 386] on div "Save" at bounding box center [584, 392] width 701 height 12
click at [259, 386] on button "Save" at bounding box center [246, 392] width 25 height 12
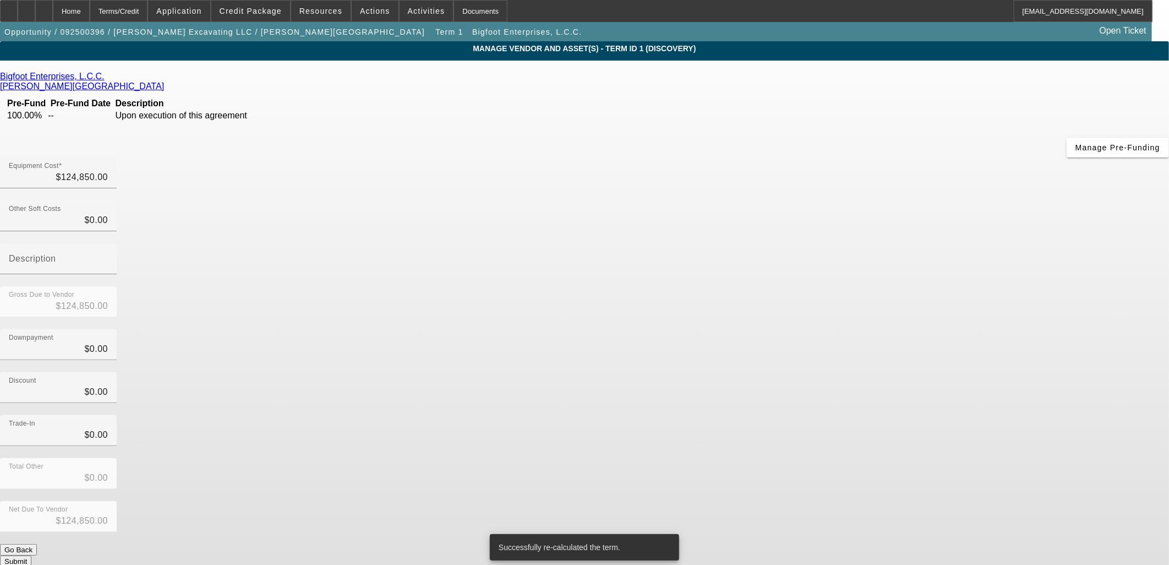
click at [31, 555] on button "Submit" at bounding box center [15, 561] width 31 height 12
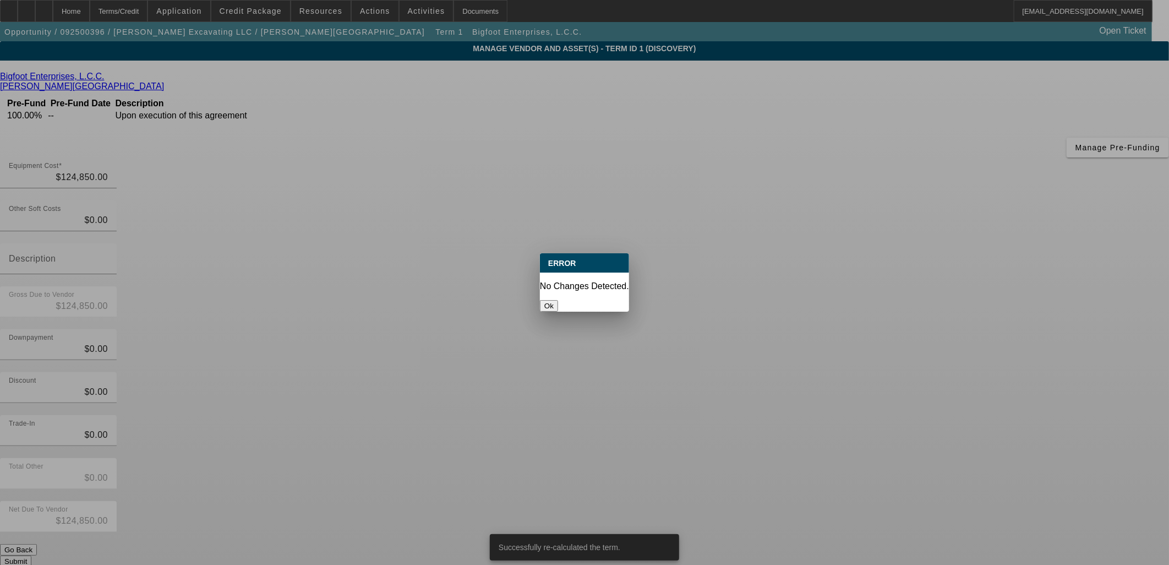
click at [558, 300] on button "Ok" at bounding box center [549, 306] width 18 height 12
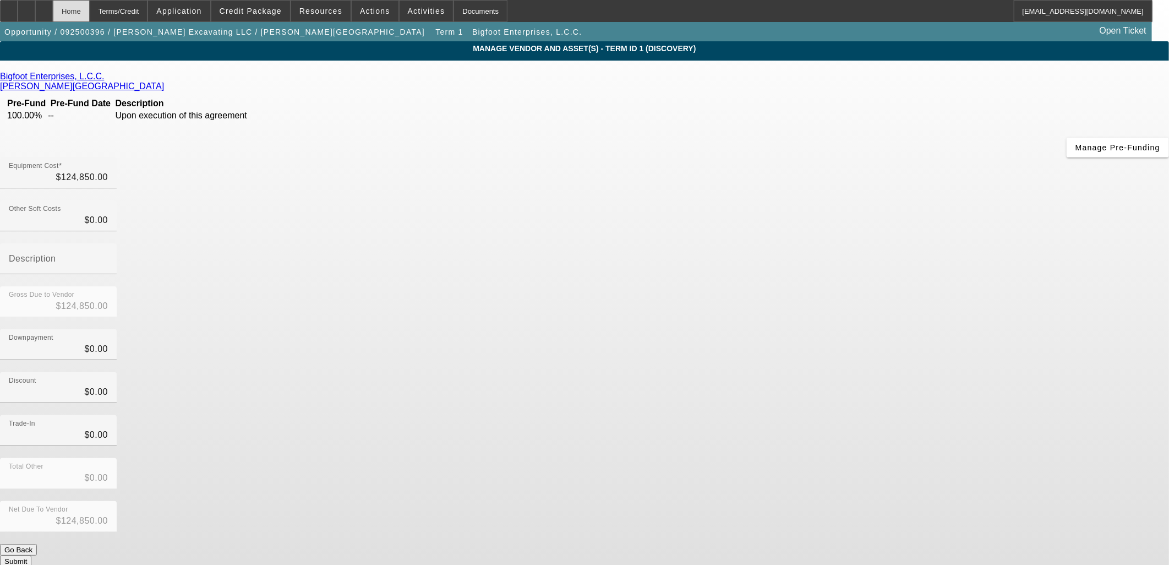
click at [90, 9] on div "Home" at bounding box center [71, 11] width 37 height 22
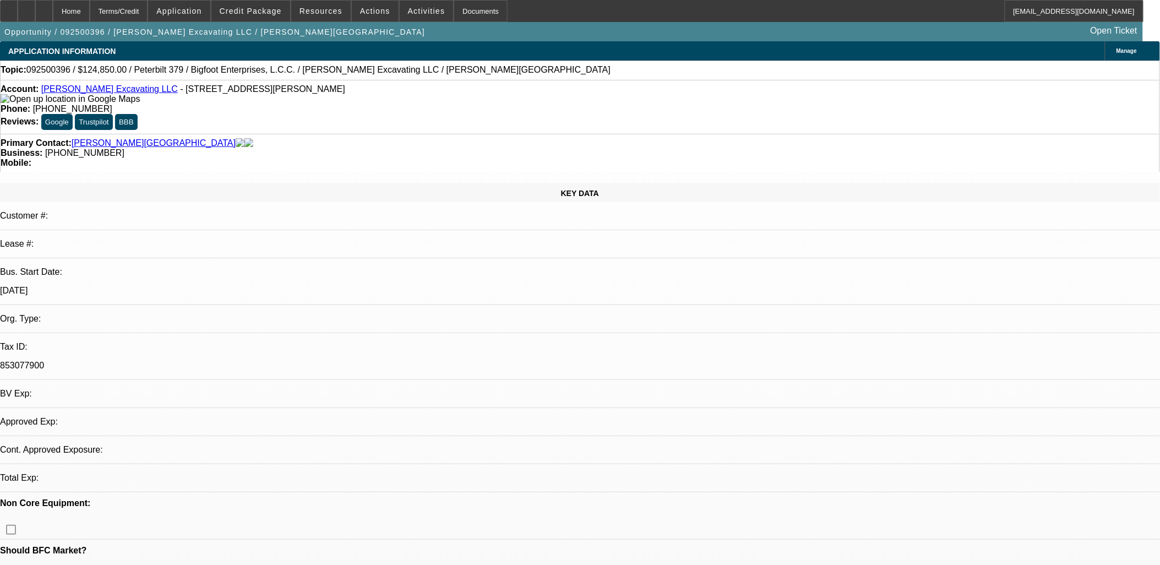
select select "0"
select select "2"
select select "0.1"
select select "4"
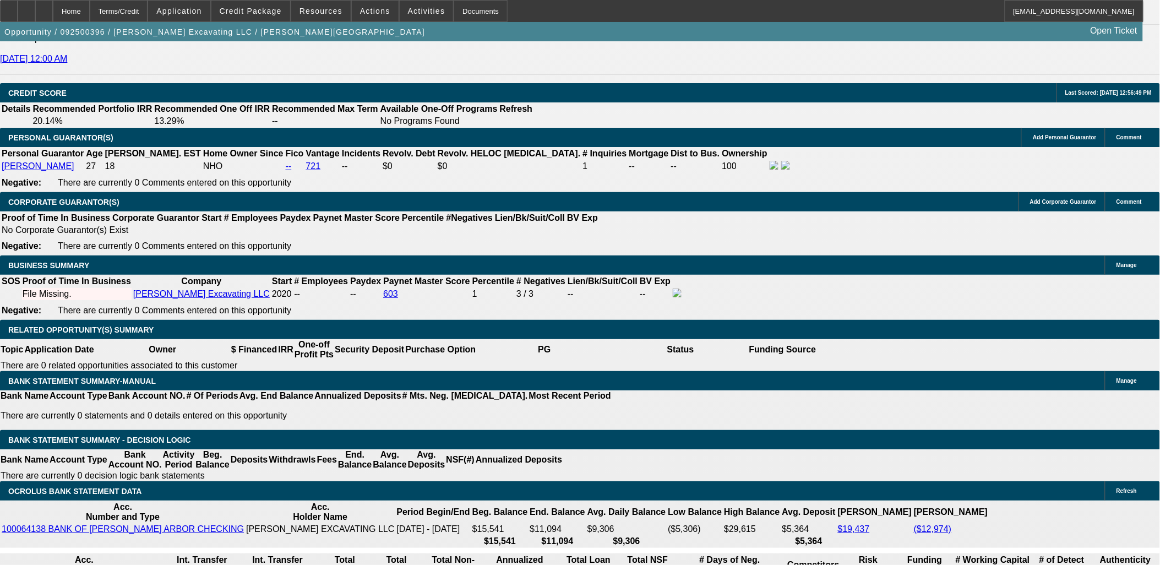
scroll to position [1529, 0]
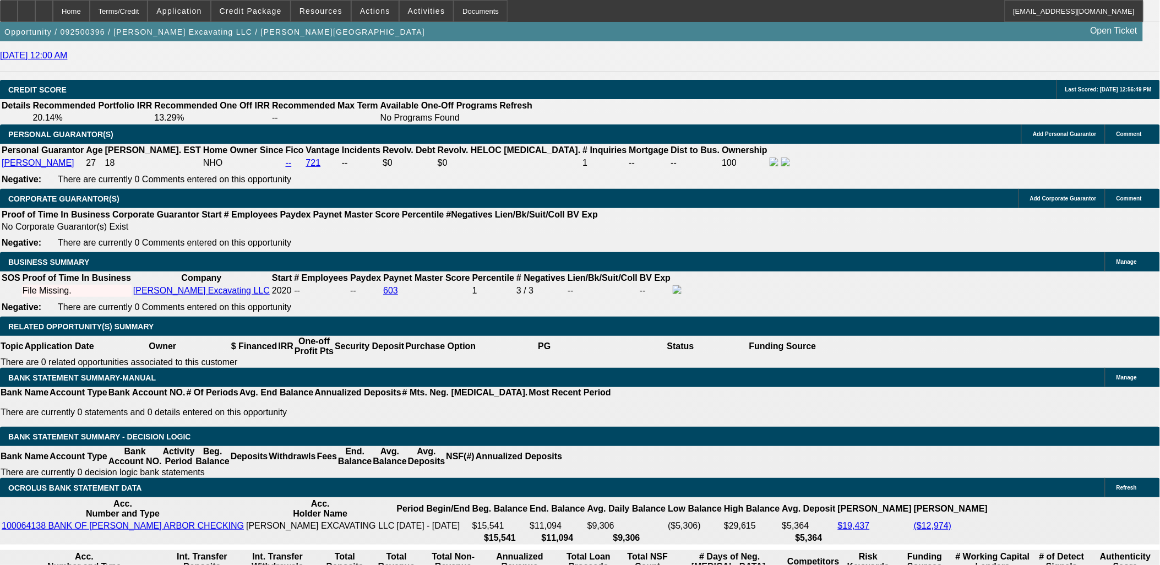
type input "$0.00"
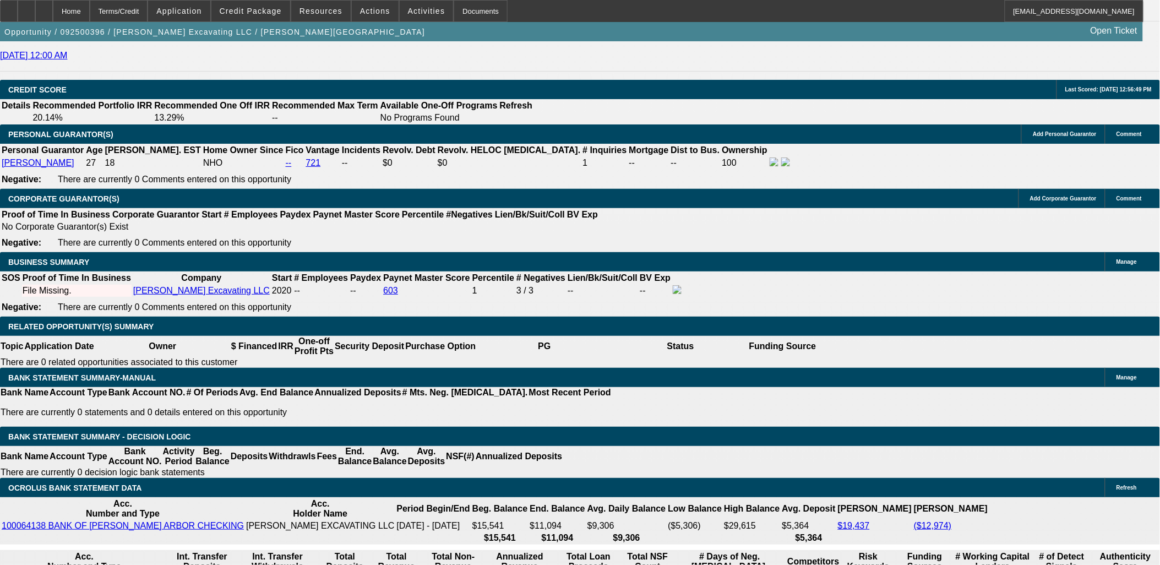
type input "60"
type input "13"
type input "$4,268.30"
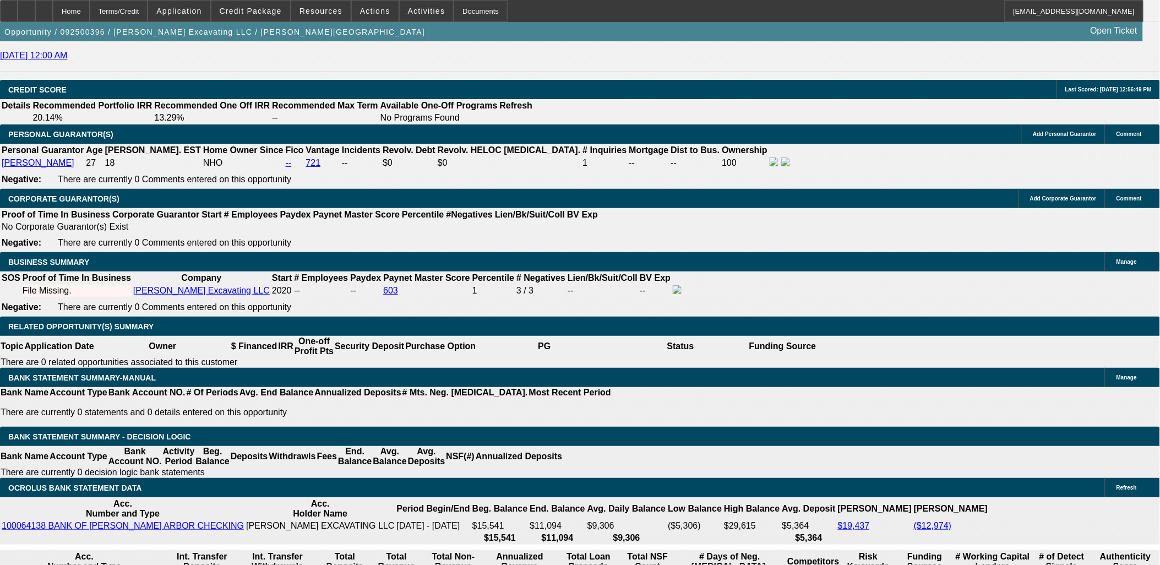
type input "$2,134.15"
type input "$5,681.44"
type input "$2,840.72"
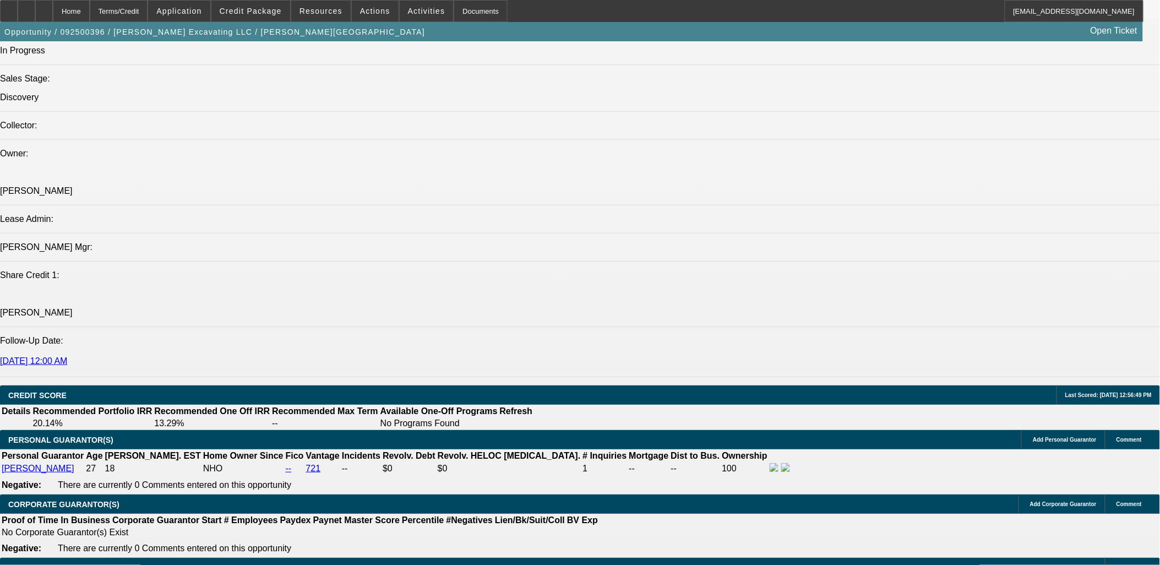
scroll to position [1468, 0]
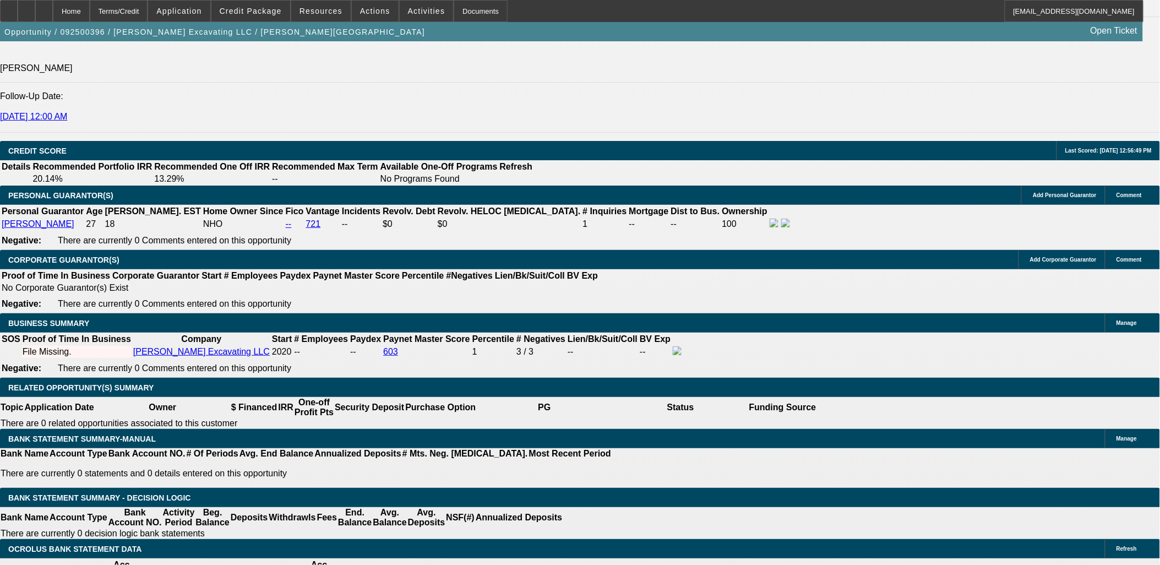
type input "13"
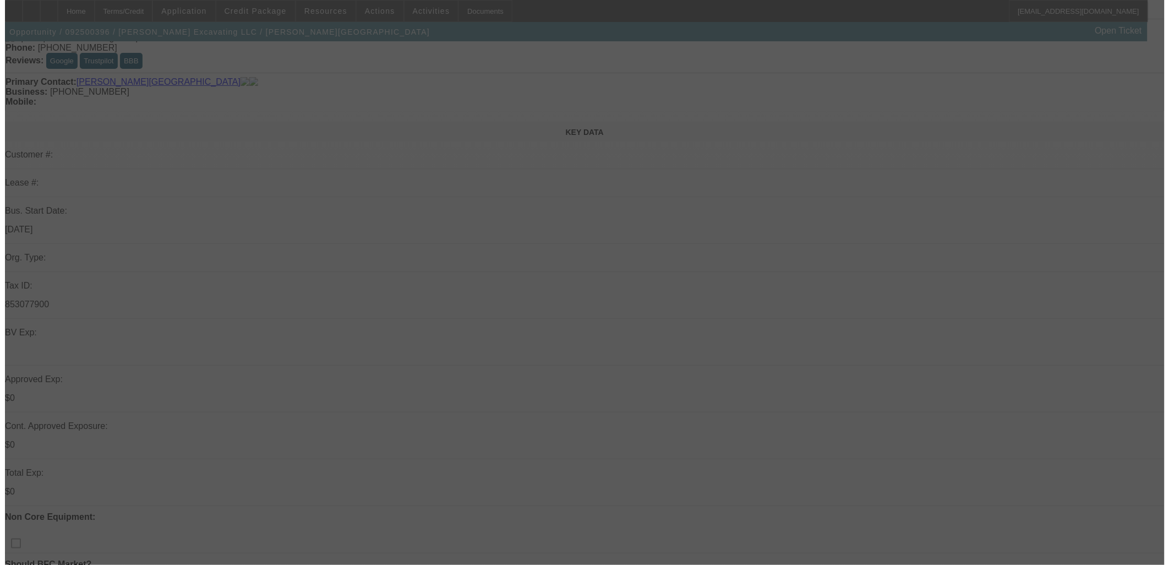
scroll to position [0, 0]
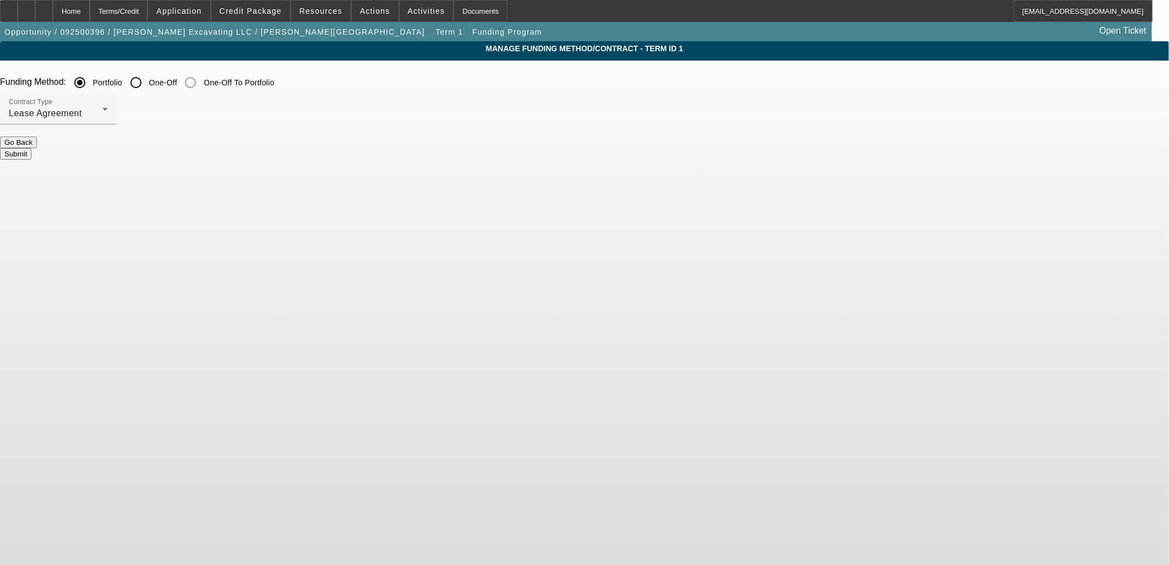
click at [149, 72] on div at bounding box center [136, 82] width 26 height 26
radio input "false"
radio input "true"
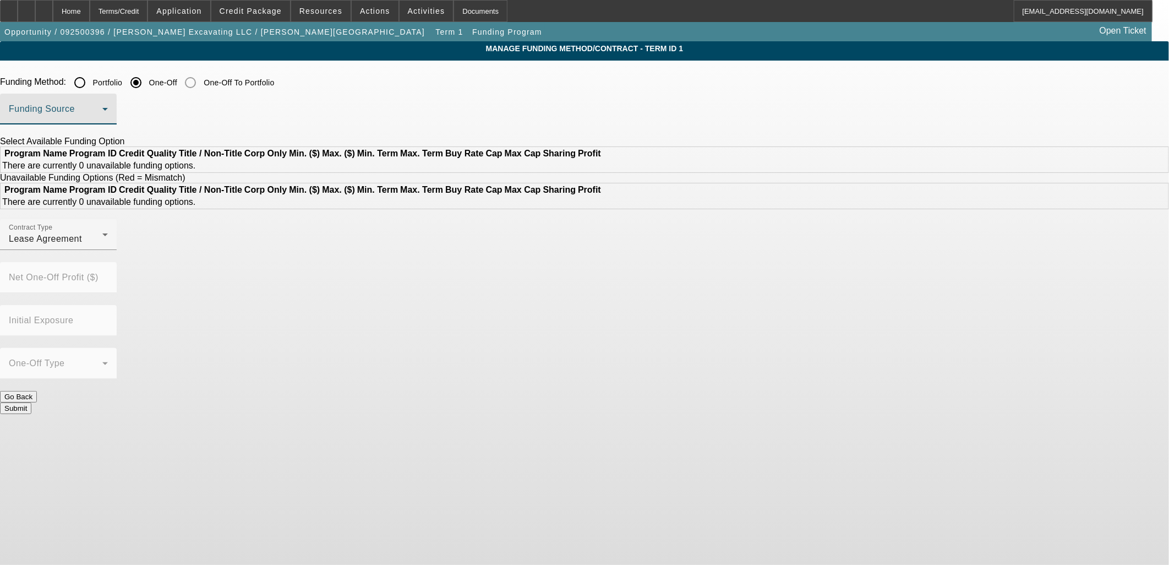
click at [102, 119] on span at bounding box center [56, 113] width 94 height 13
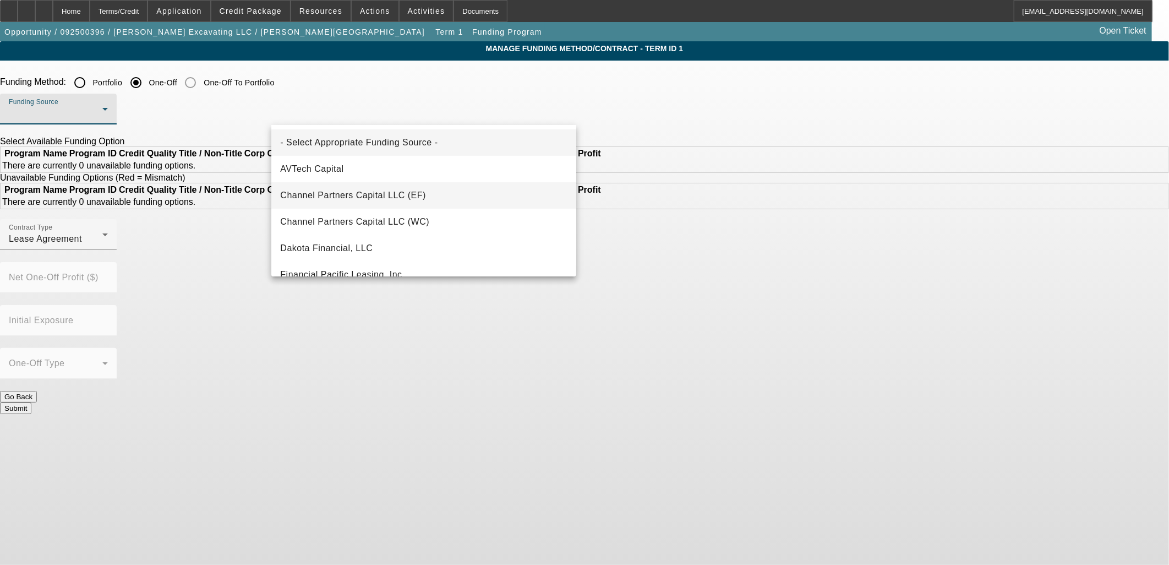
click at [389, 189] on span "Channel Partners Capital LLC (EF)" at bounding box center [353, 195] width 146 height 13
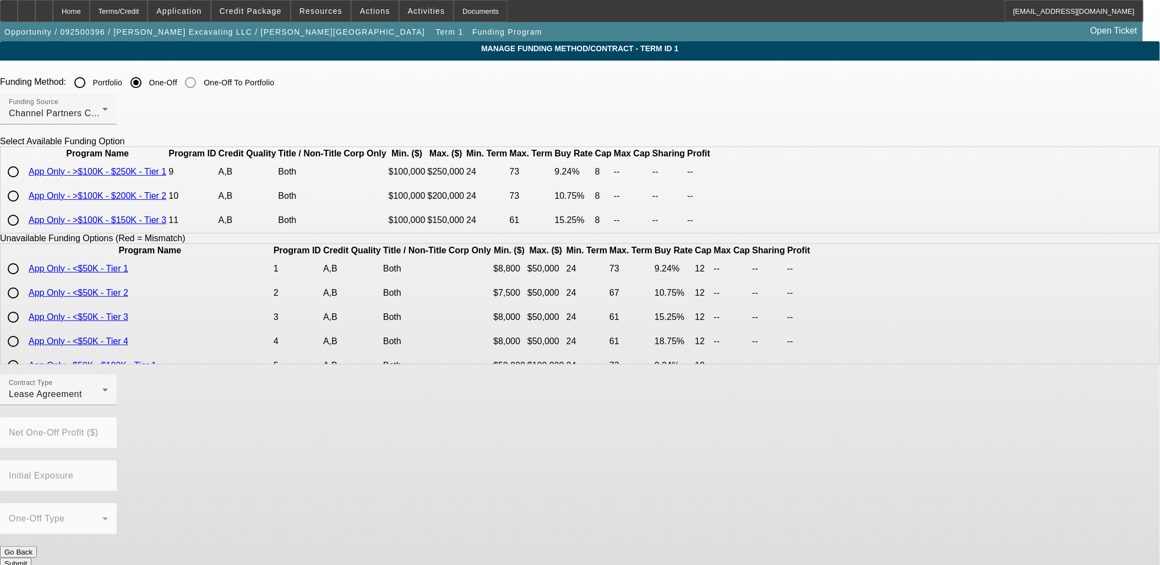
click at [24, 231] on input "radio" at bounding box center [13, 220] width 22 height 22
radio input "true"
click at [102, 401] on div "Lease Agreement" at bounding box center [56, 394] width 94 height 13
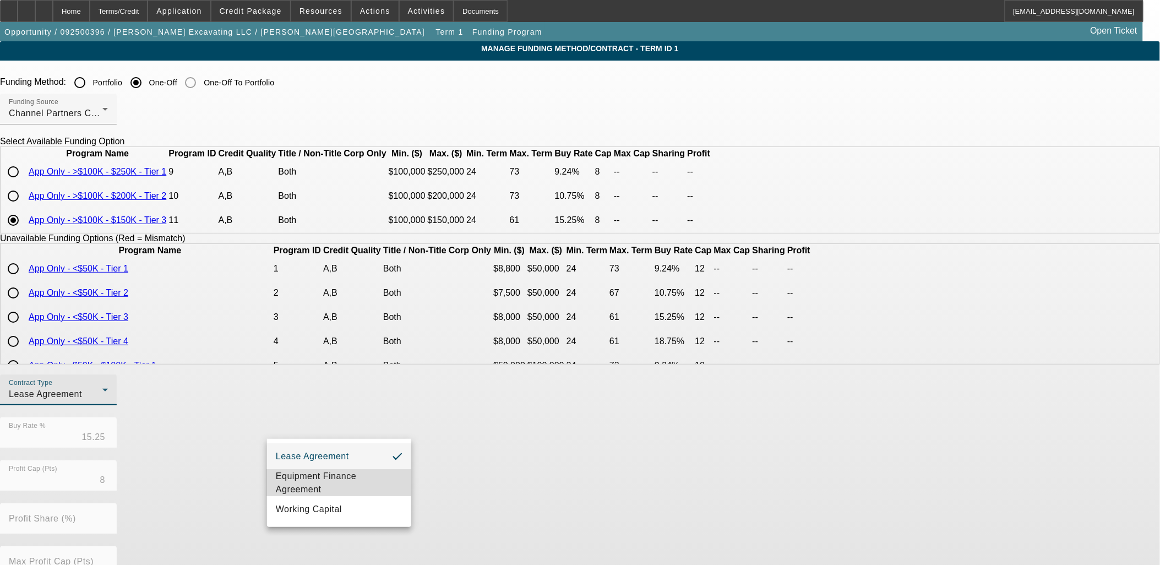
click at [336, 487] on span "Equipment Finance Agreement" at bounding box center [339, 483] width 127 height 26
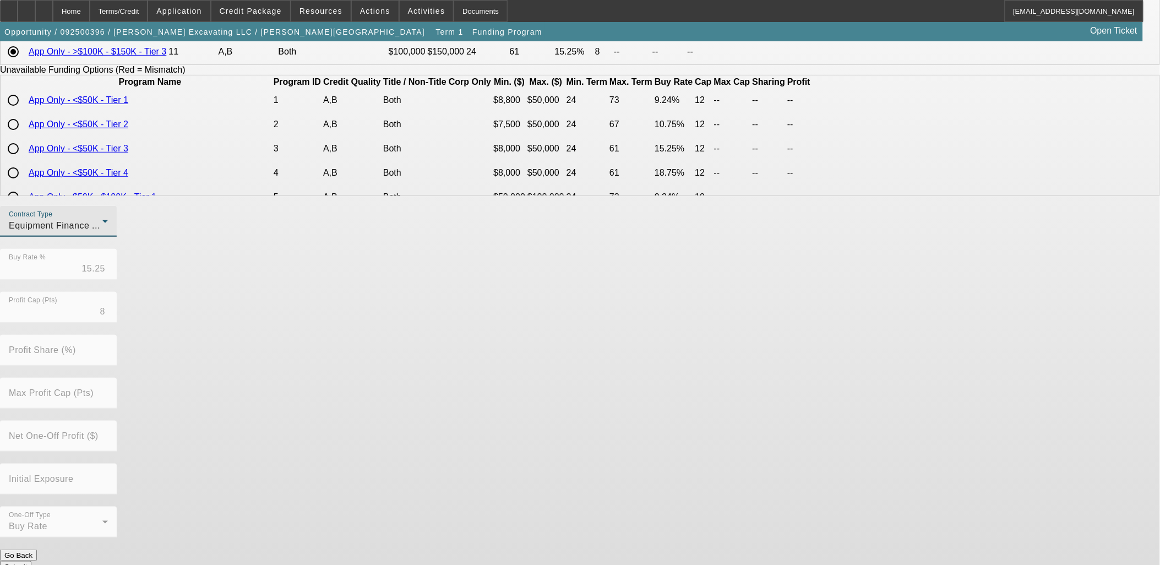
scroll to position [175, 0]
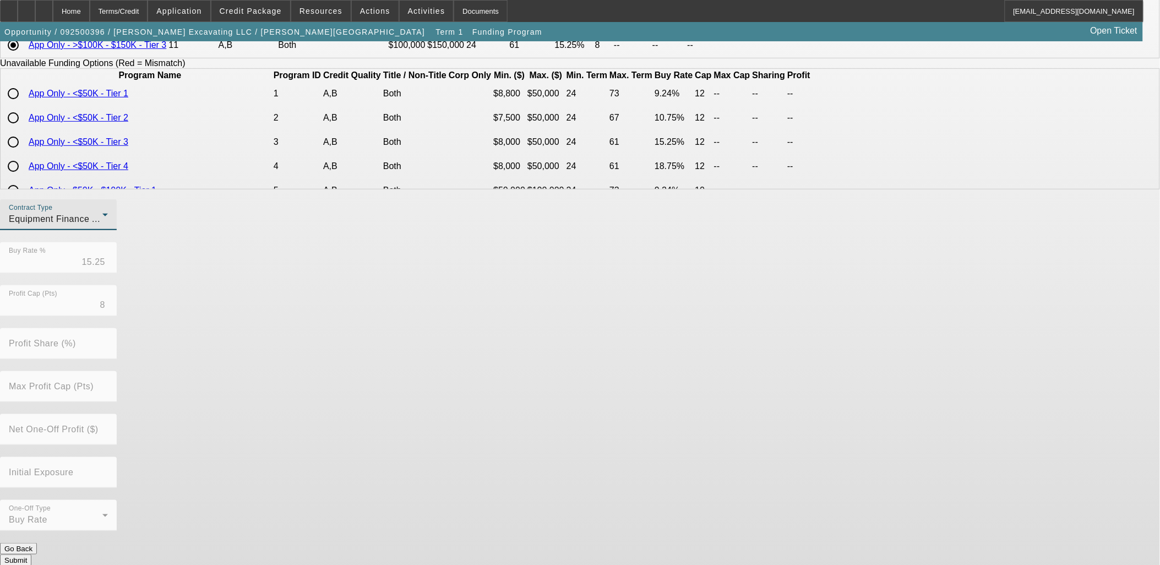
click at [31, 554] on button "Submit" at bounding box center [15, 560] width 31 height 12
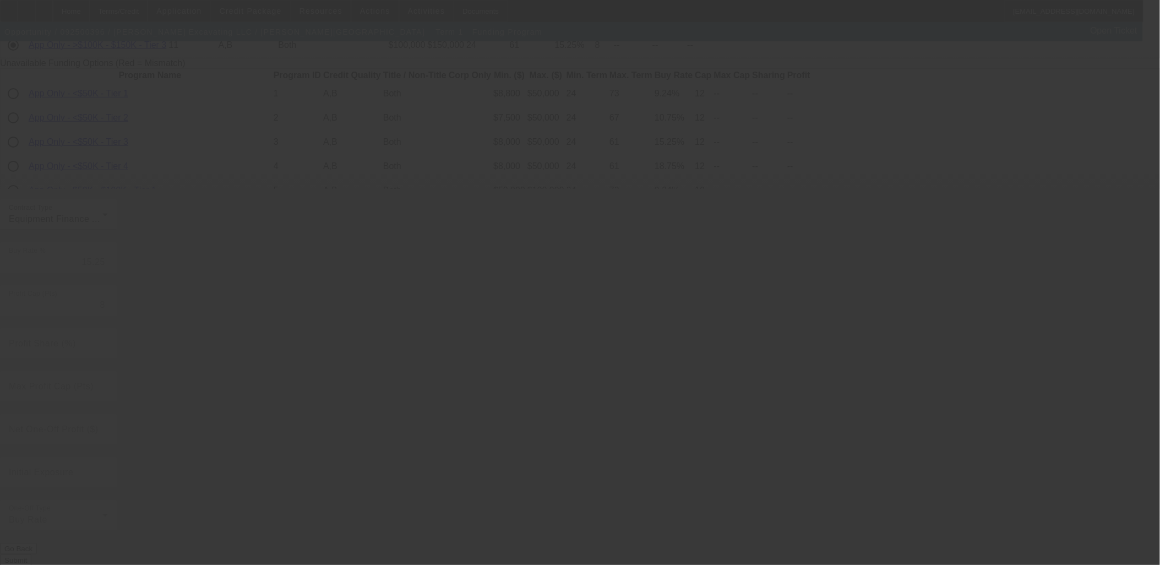
radio input "true"
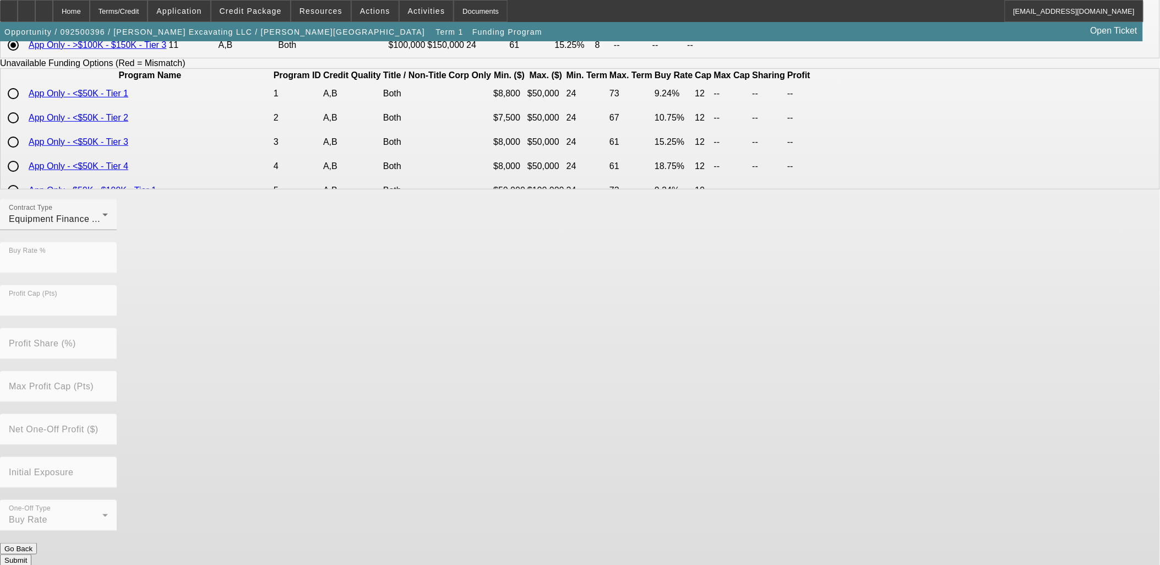
scroll to position [0, 0]
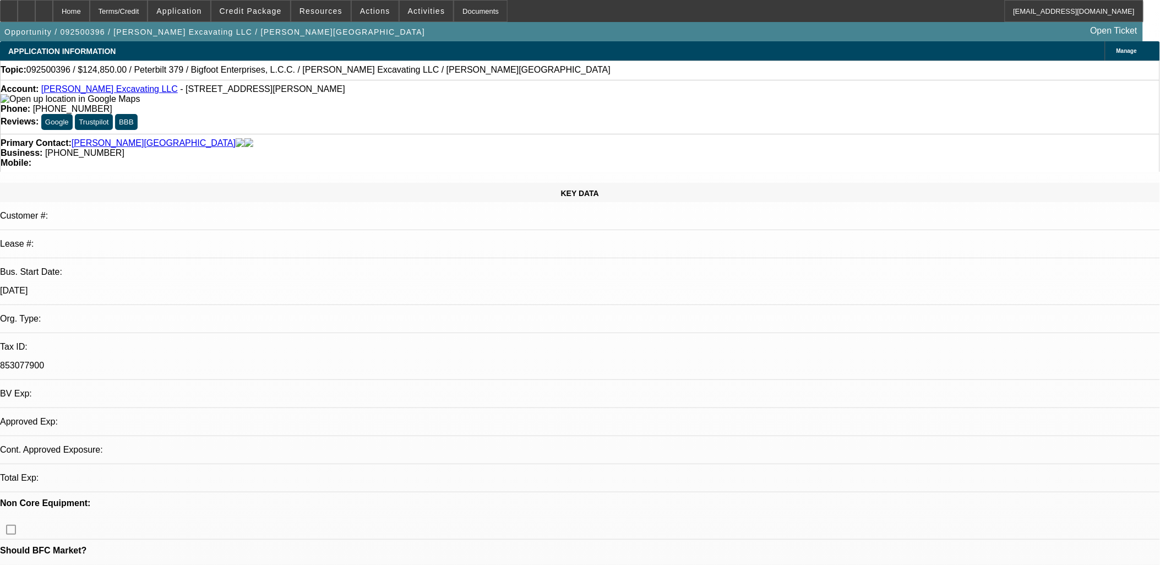
select select "0"
select select "2"
select select "0"
select select "6"
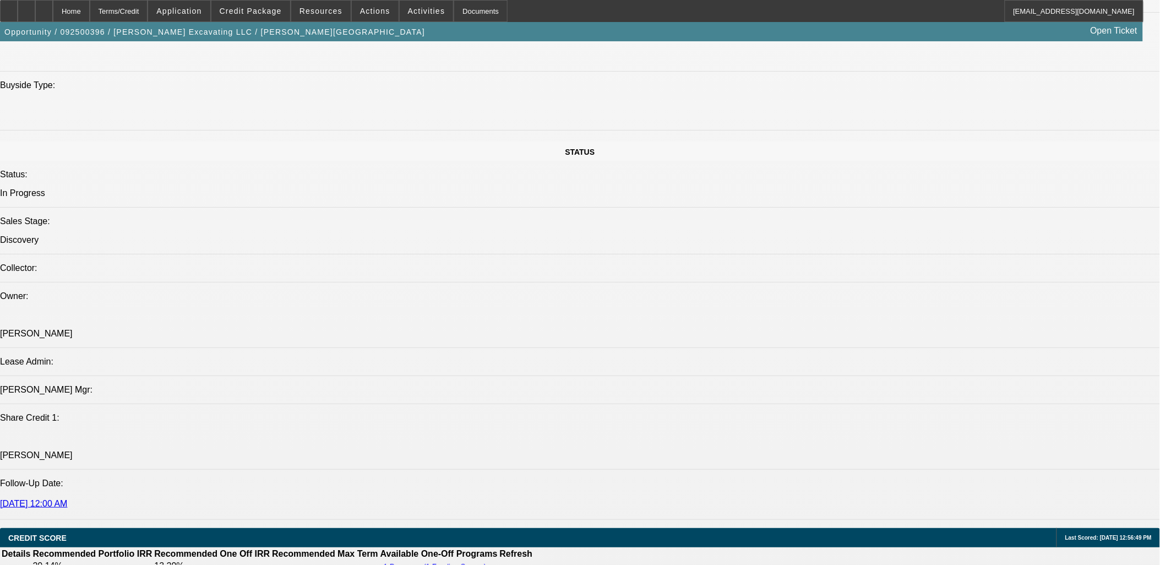
scroll to position [1284, 0]
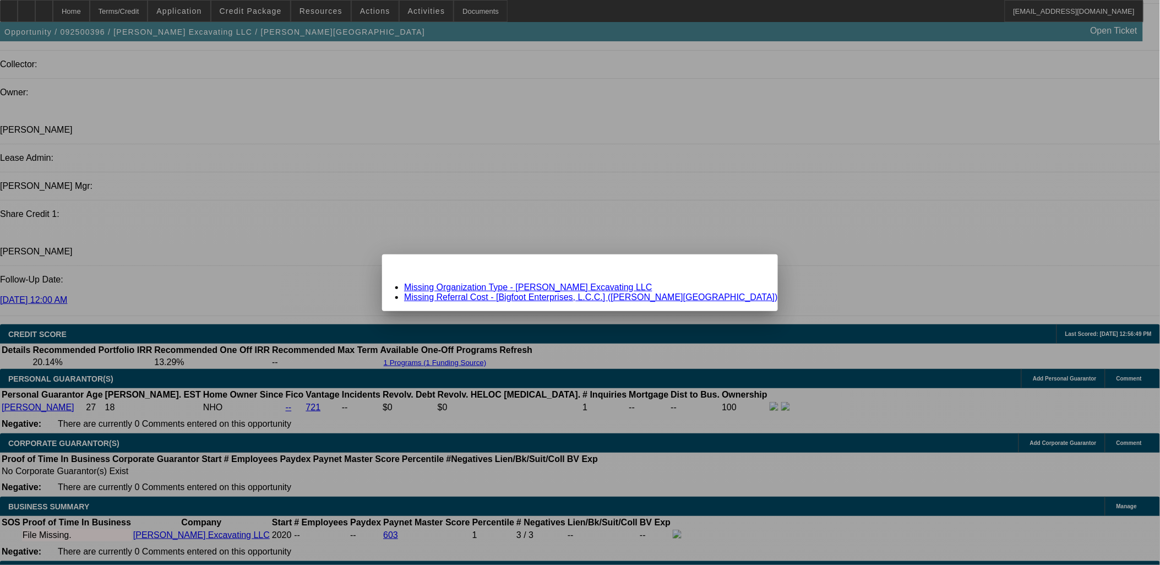
click at [565, 287] on link "Missing Organization Type - Staebler Excavating LLC" at bounding box center [528, 286] width 248 height 9
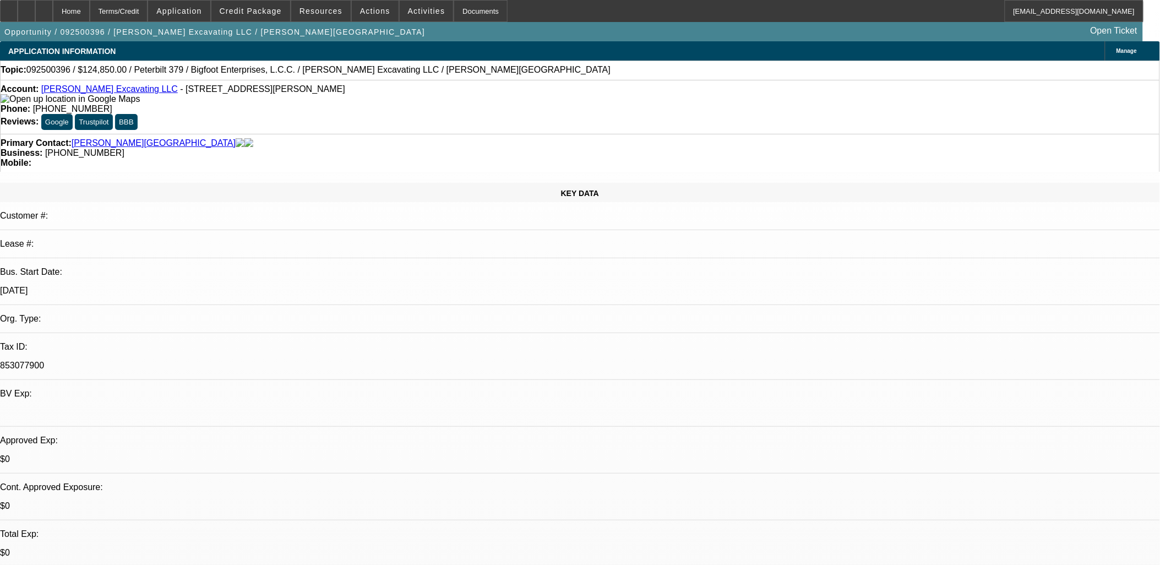
scroll to position [1284, 0]
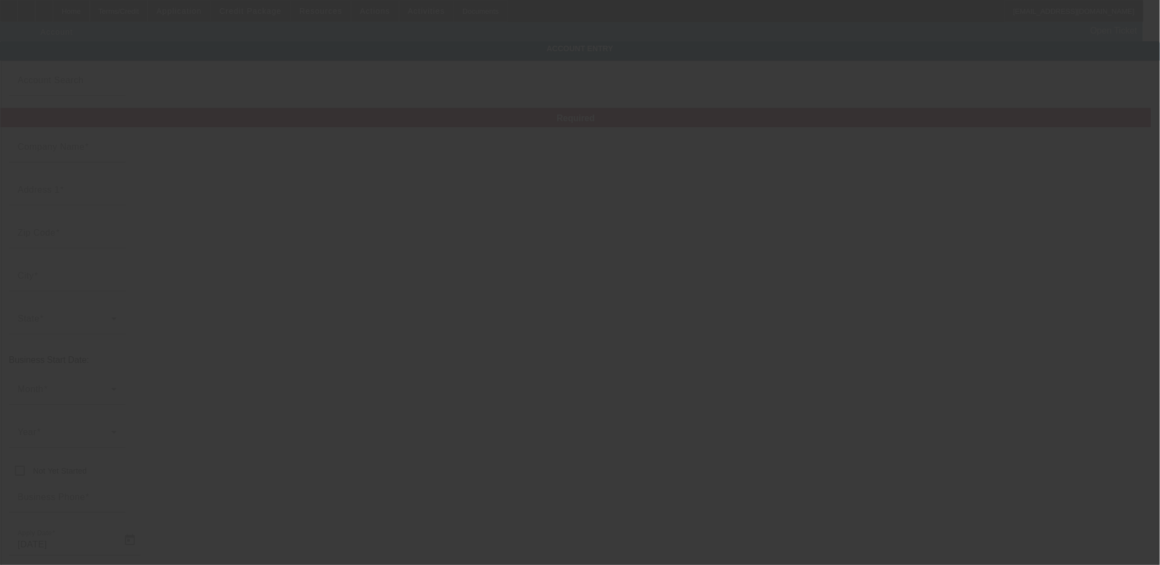
type input "Staebler Excavating LLC"
type input "2483 Zeeb Rd"
type input "48130"
type input "Dexter"
type input "(734) 277-5865"
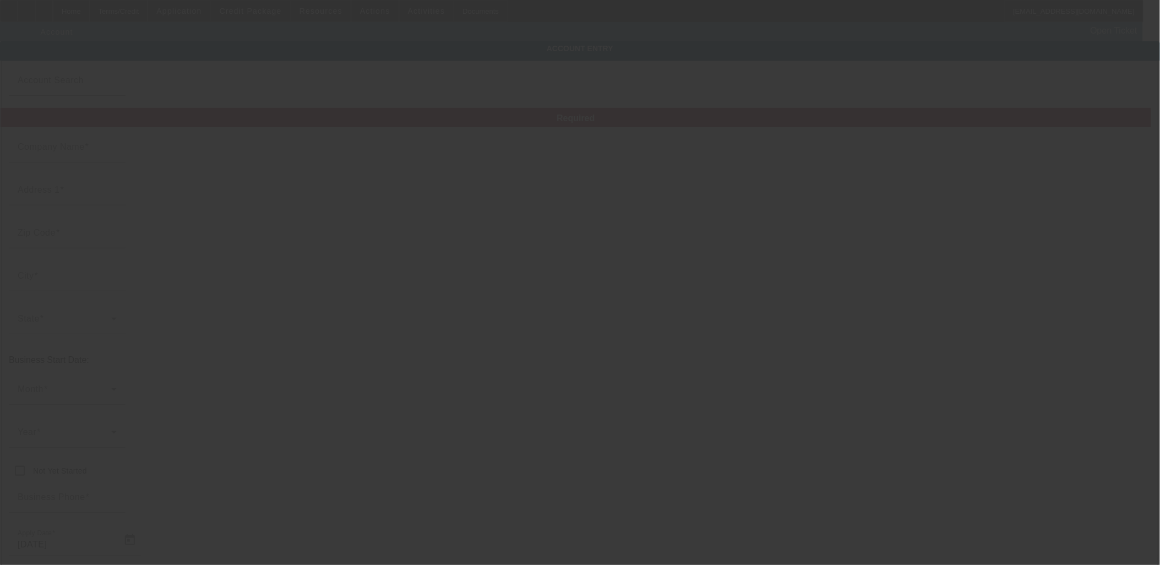
type input "Ste 9"
type input "stabblerescavating00@gmail.com"
type input "853077900"
type input "https://staeblerexcavating.com/"
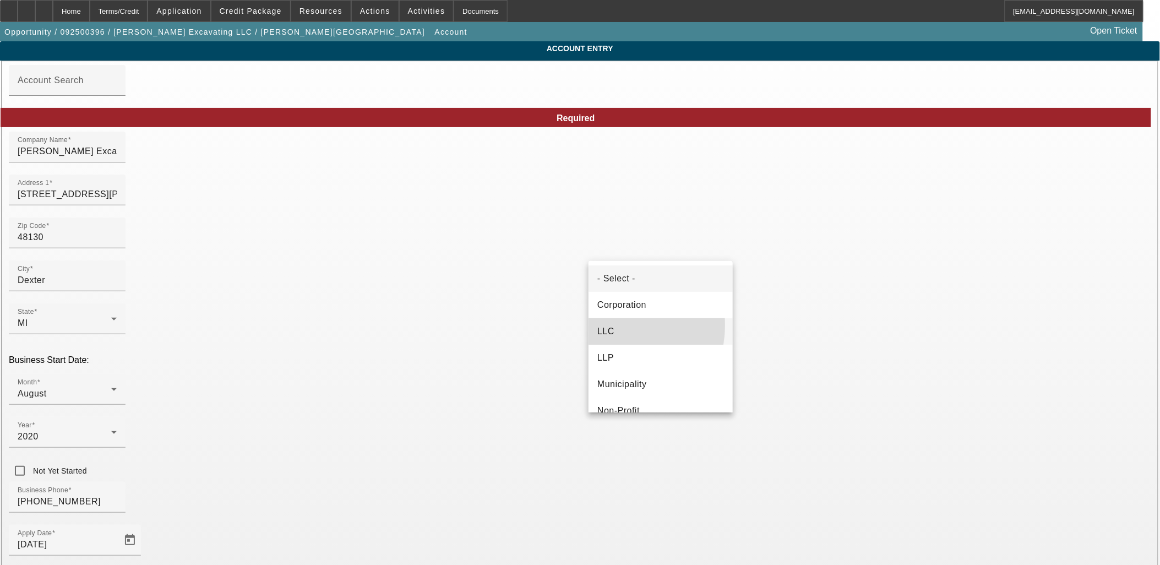
click at [606, 325] on span "LLC" at bounding box center [605, 331] width 17 height 13
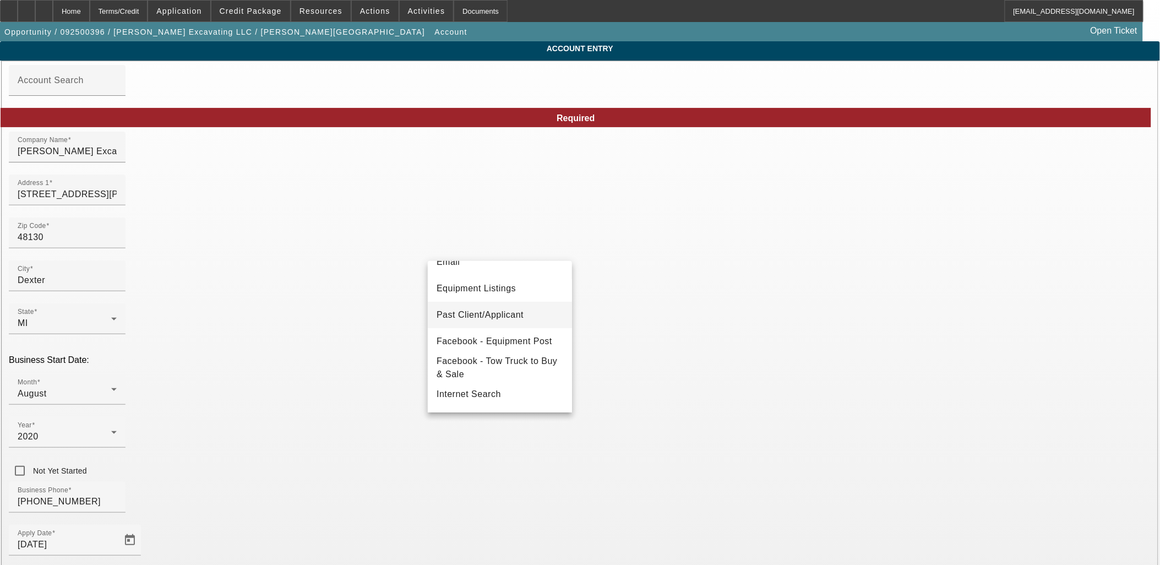
click at [490, 318] on span "Past Client/Applicant" at bounding box center [480, 314] width 87 height 13
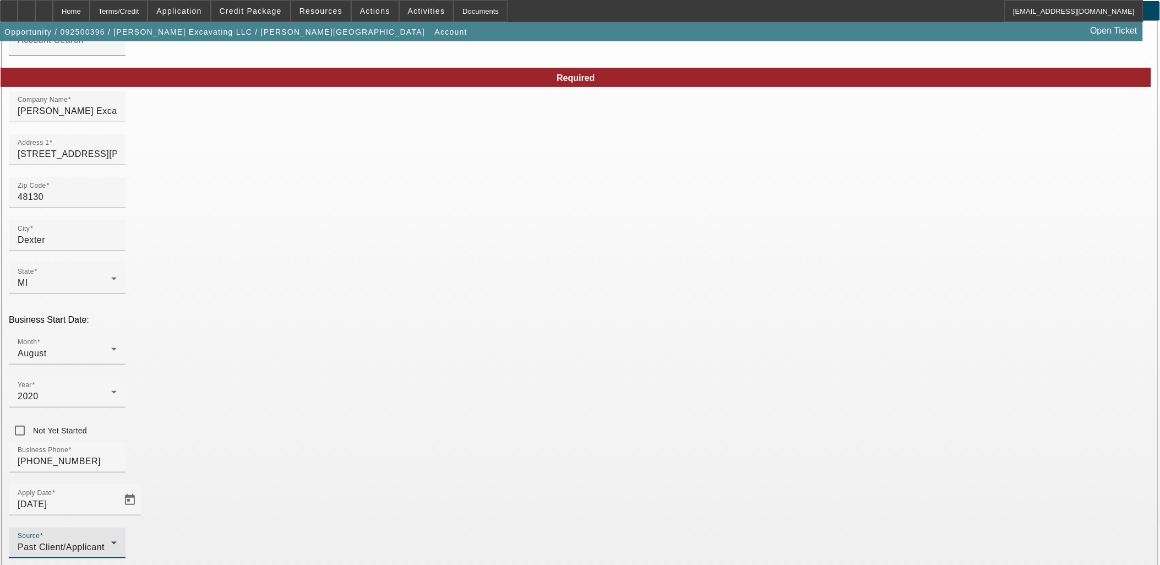
scroll to position [81, 0]
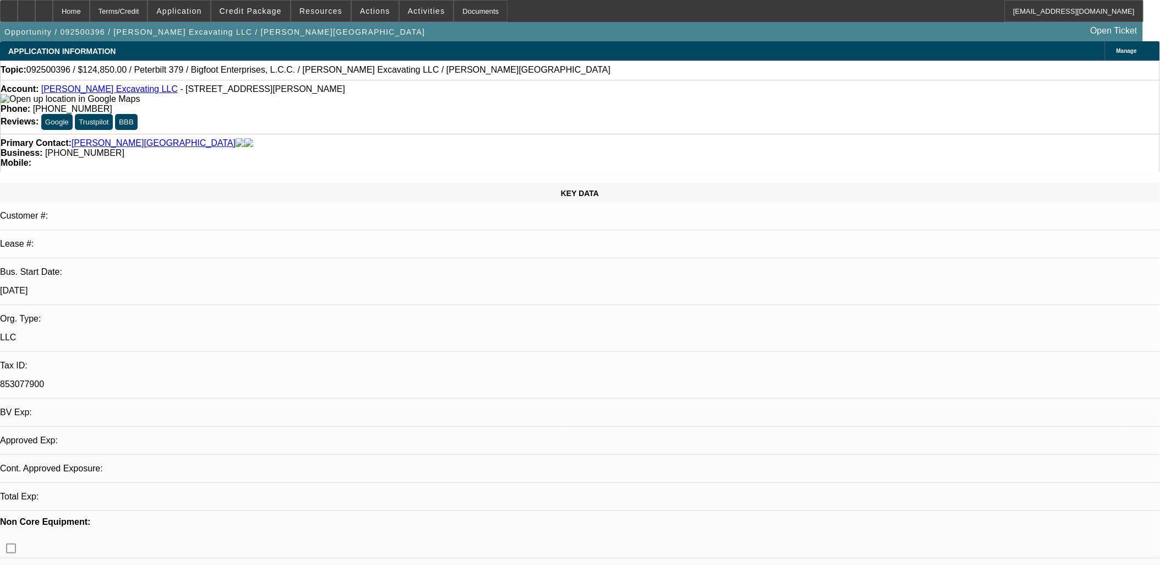
select select "0"
select select "2"
select select "0"
select select "6"
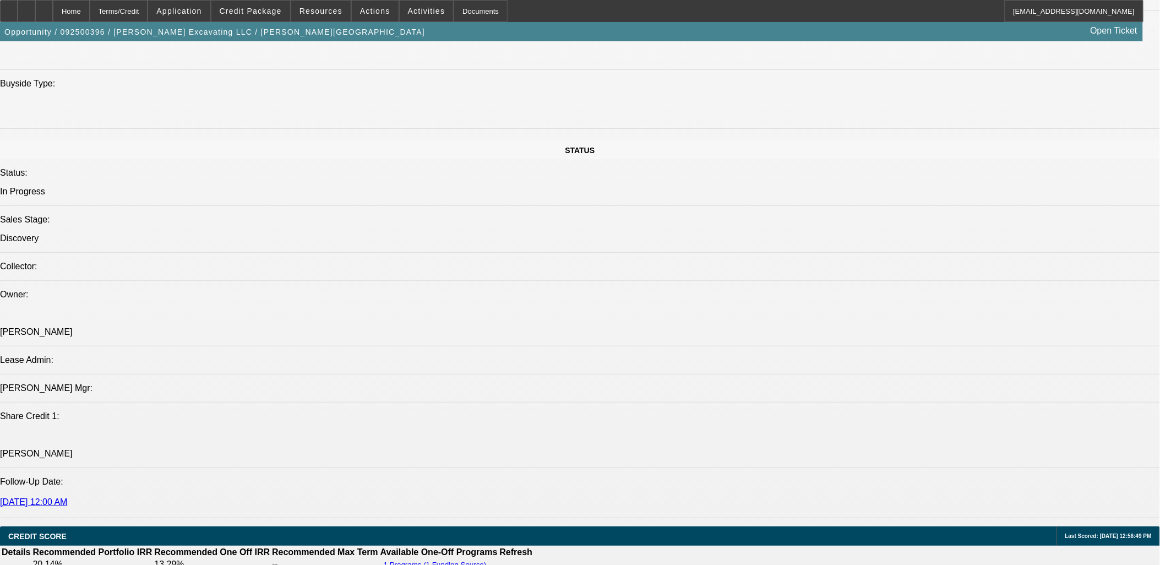
scroll to position [1345, 0]
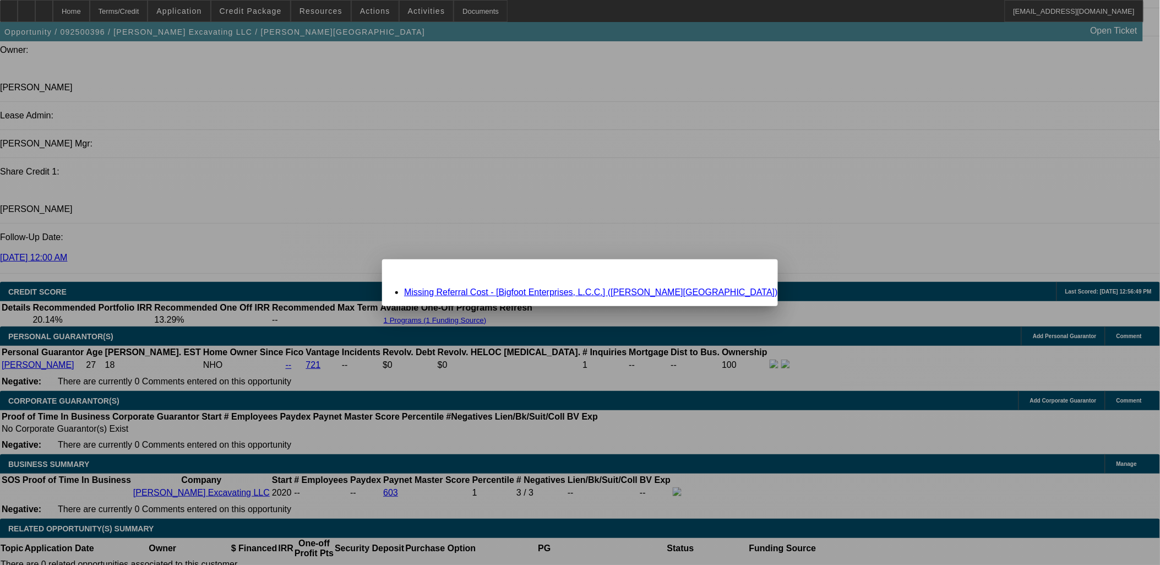
click at [592, 289] on link "Missing Referral Cost - [Bigfoot Enterprises, L.C.C.] (Jones, Kerry)" at bounding box center [591, 291] width 374 height 9
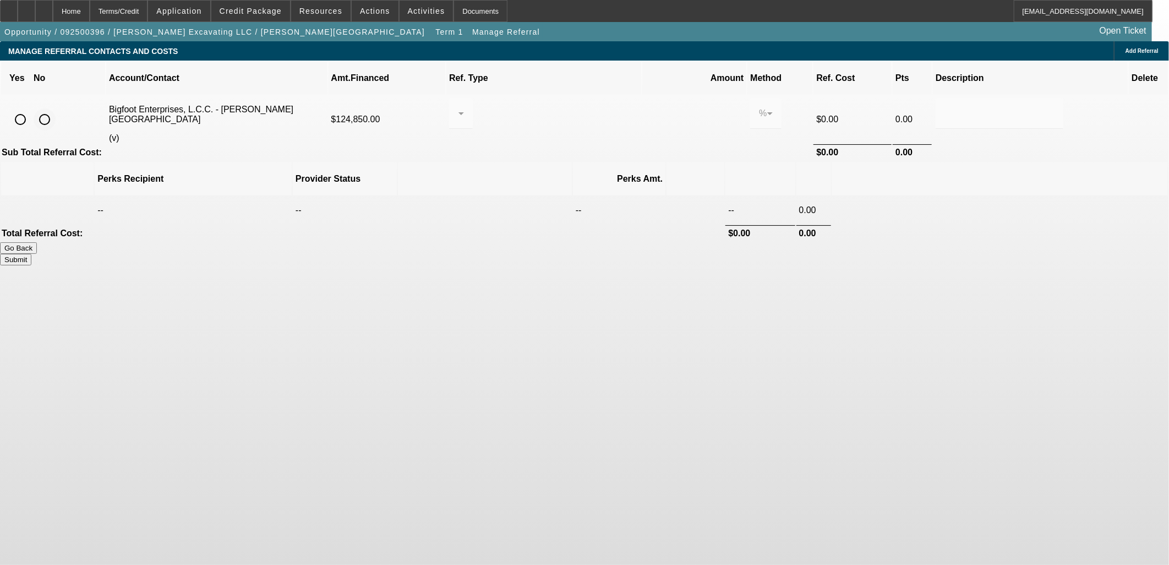
click at [56, 108] on input "radio" at bounding box center [45, 119] width 22 height 22
radio input "true"
click at [31, 254] on button "Submit" at bounding box center [15, 260] width 31 height 12
type input "0.000"
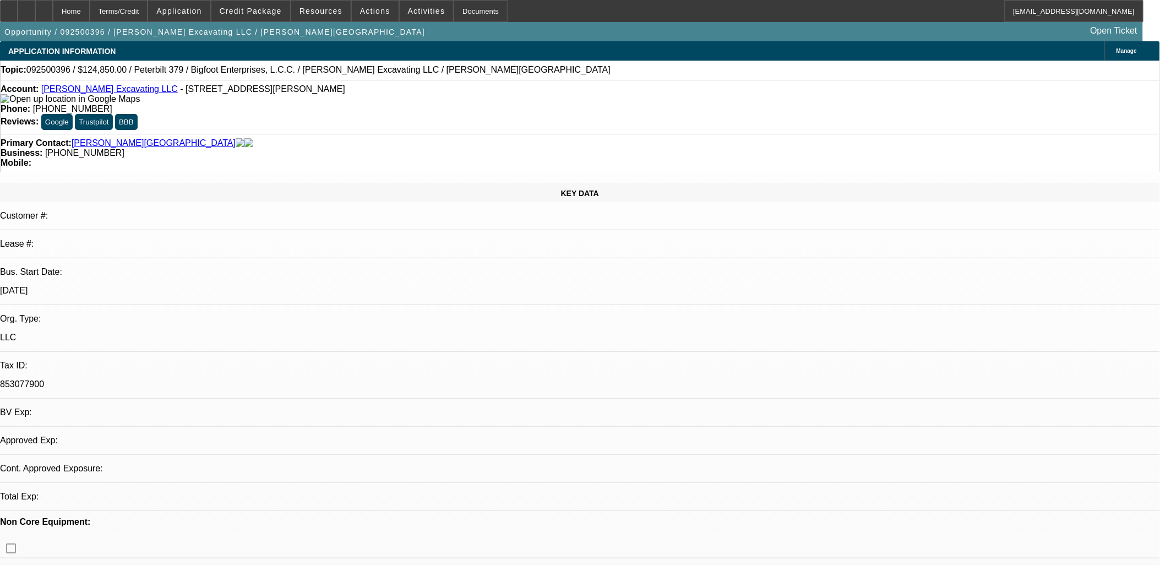
select select "0"
select select "2"
select select "0"
select select "6"
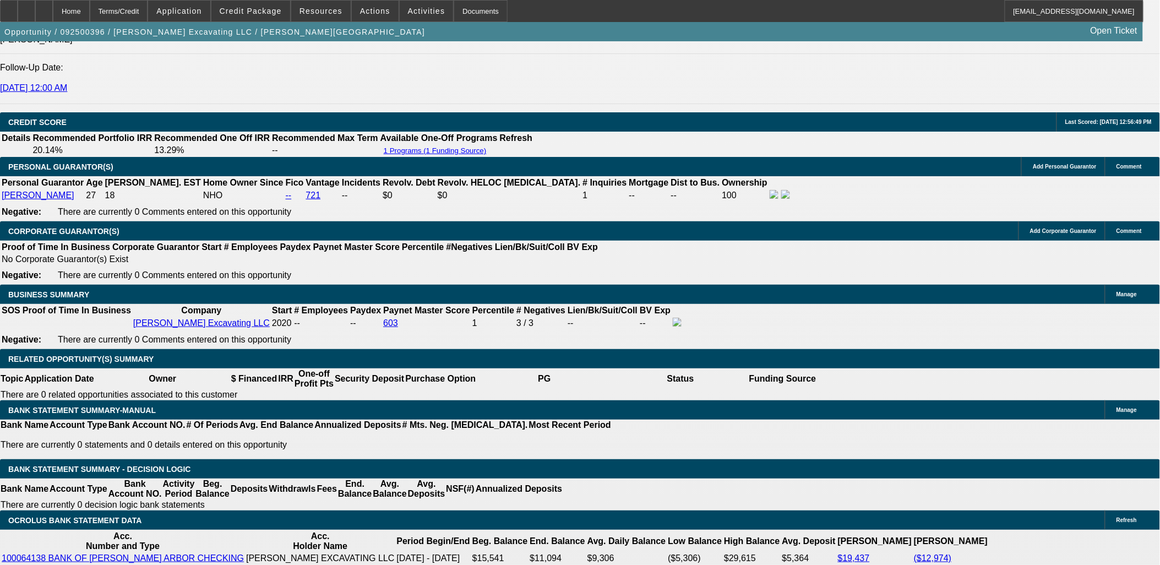
scroll to position [1713, 0]
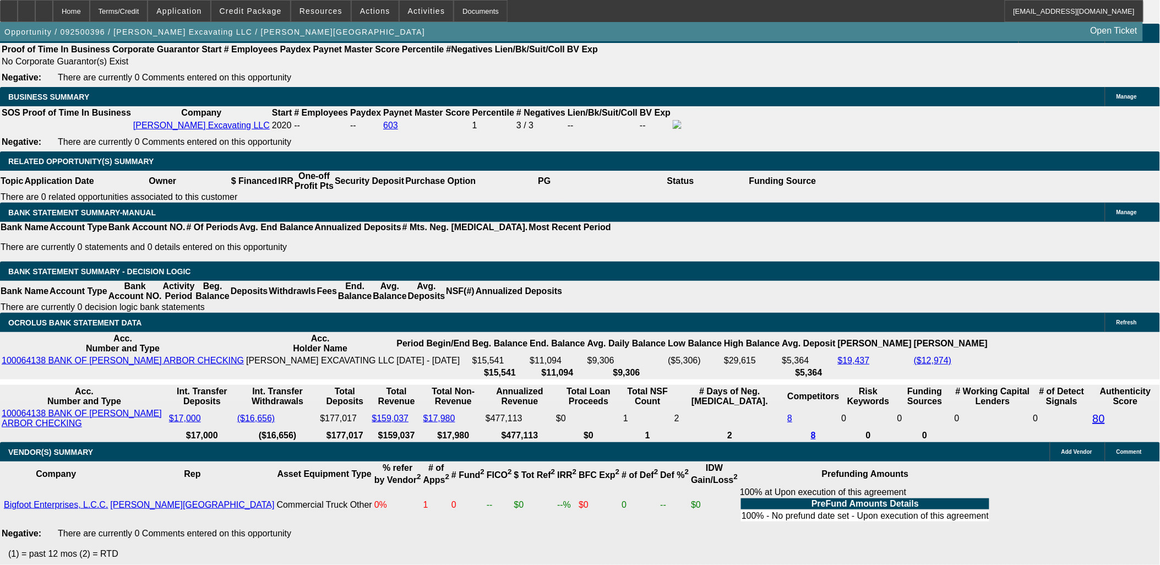
type input "UNKNOWN"
type input "16"
type input "$4,268.30"
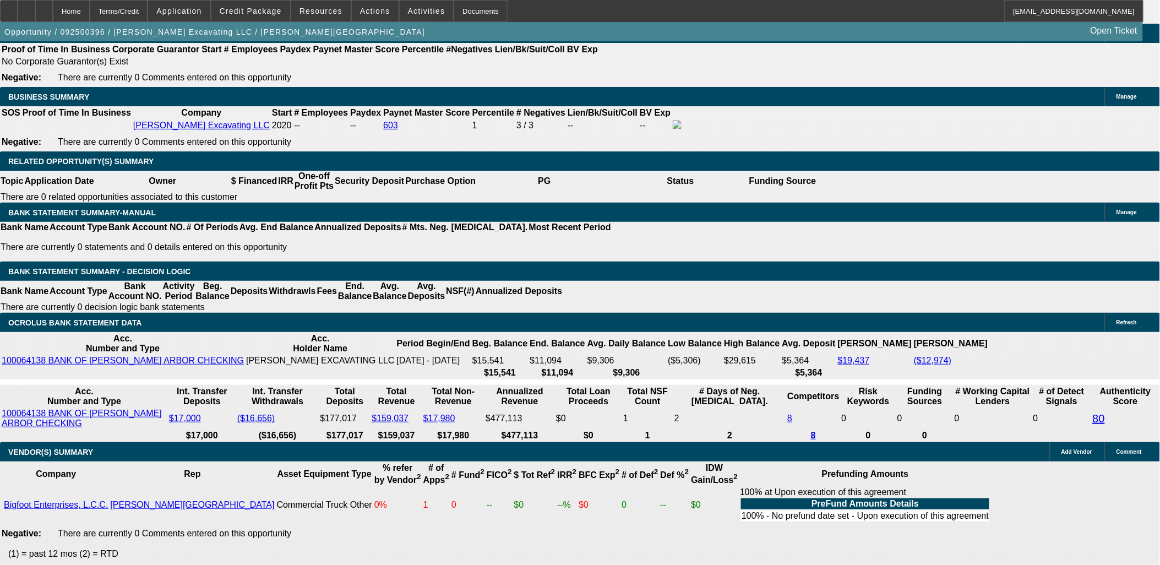
type input "$2,134.15"
type input "$6,072.22"
type input "$3,036.11"
type input "16"
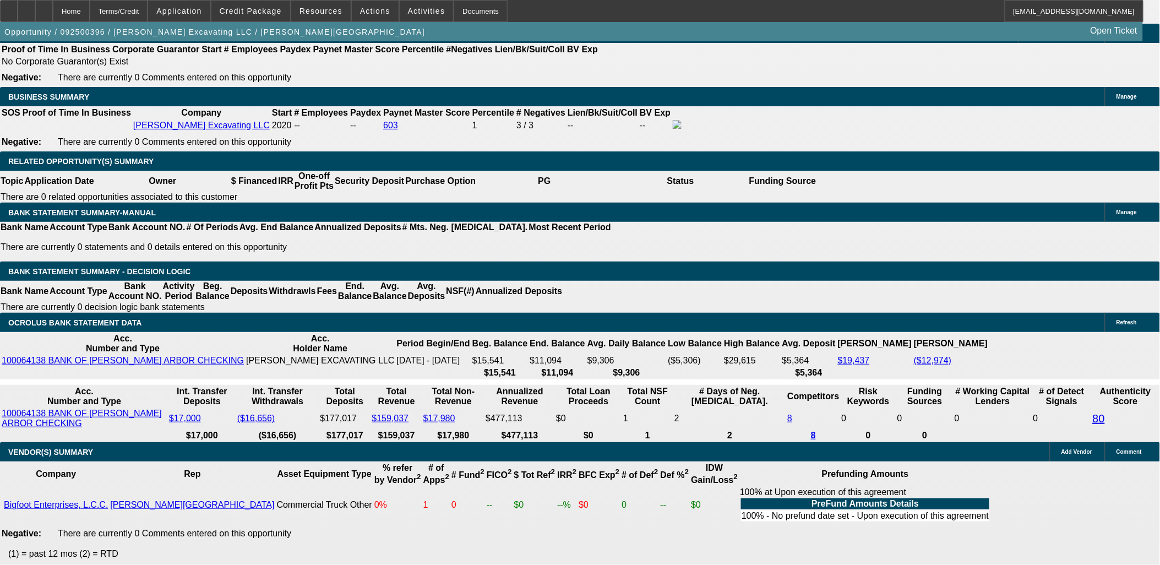
type input "30"
type input "$60.00"
type input "3035"
type input "$6,070.00"
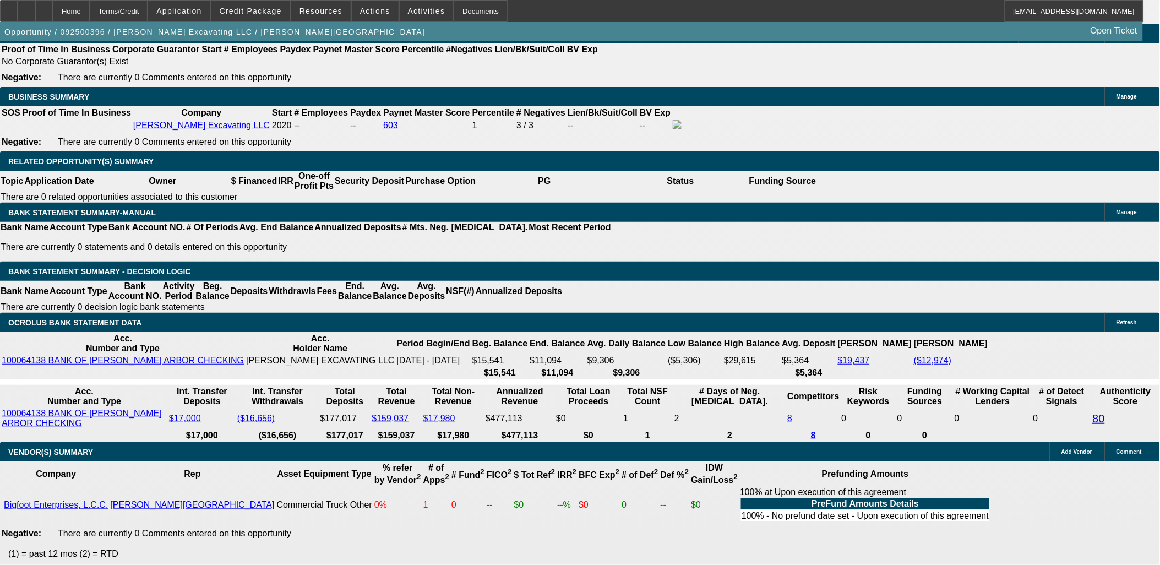
type input "16"
type input "$3,035.00"
type input "$12,485.00"
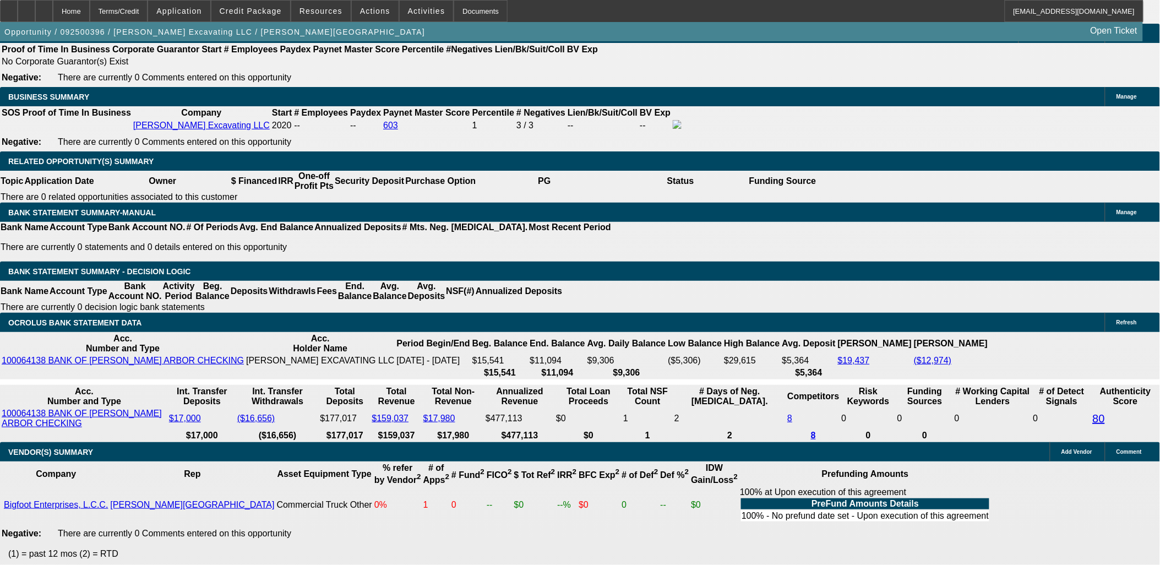
drag, startPoint x: 214, startPoint y: 190, endPoint x: 217, endPoint y: 182, distance: 8.9
type input "$0.00"
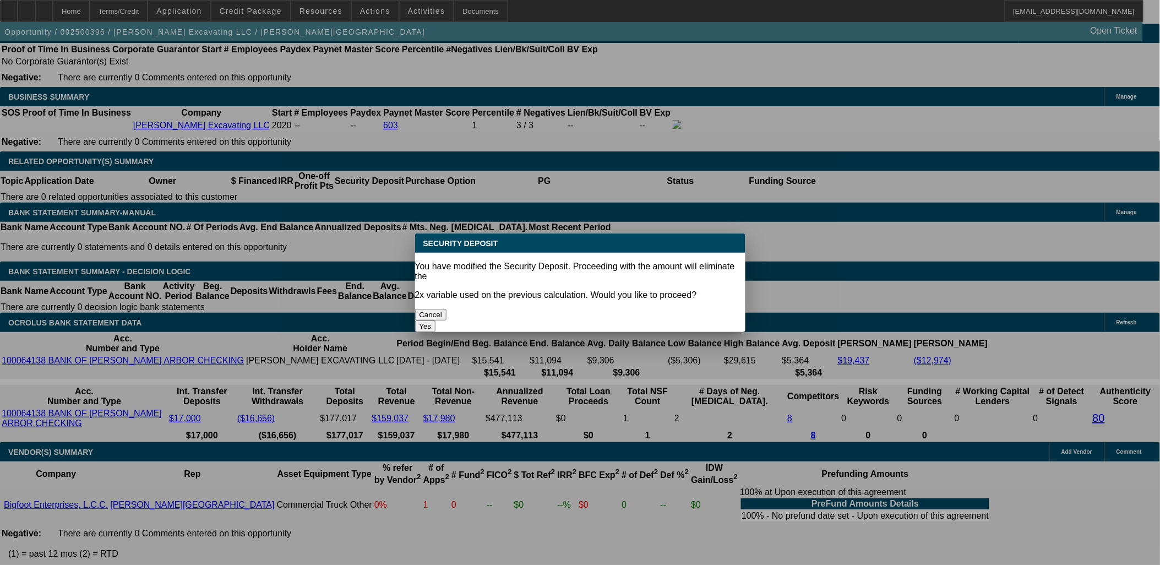
click at [345, 212] on body "Home Terms/Credit Application Credit Package Resources Actions Activities Docum…" at bounding box center [580, 368] width 1160 height 4163
click at [436, 320] on button "Yes" at bounding box center [425, 326] width 21 height 12
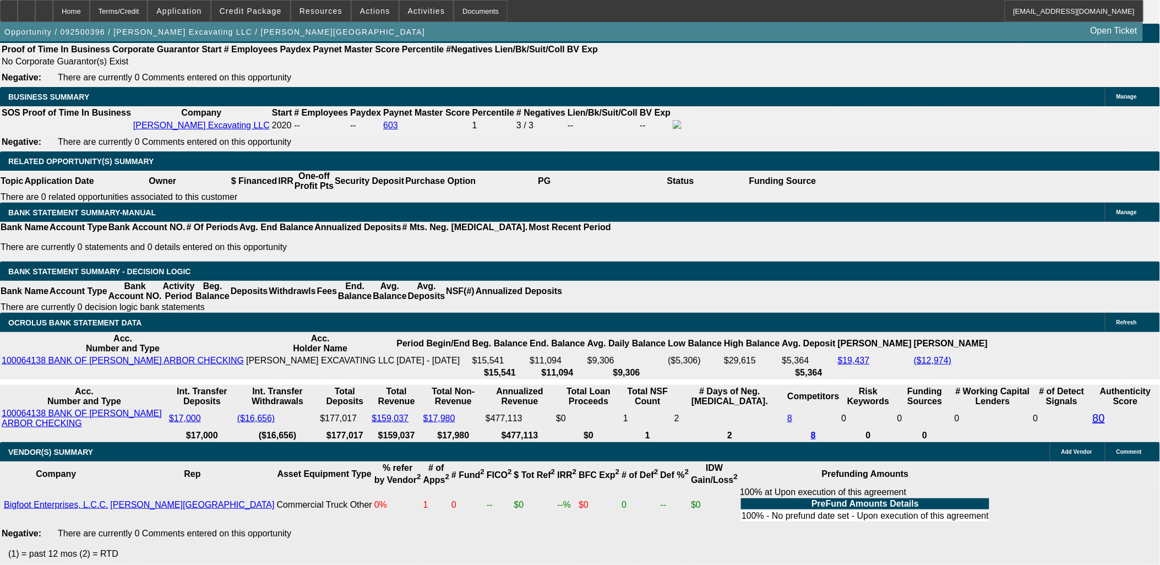
select select "0"
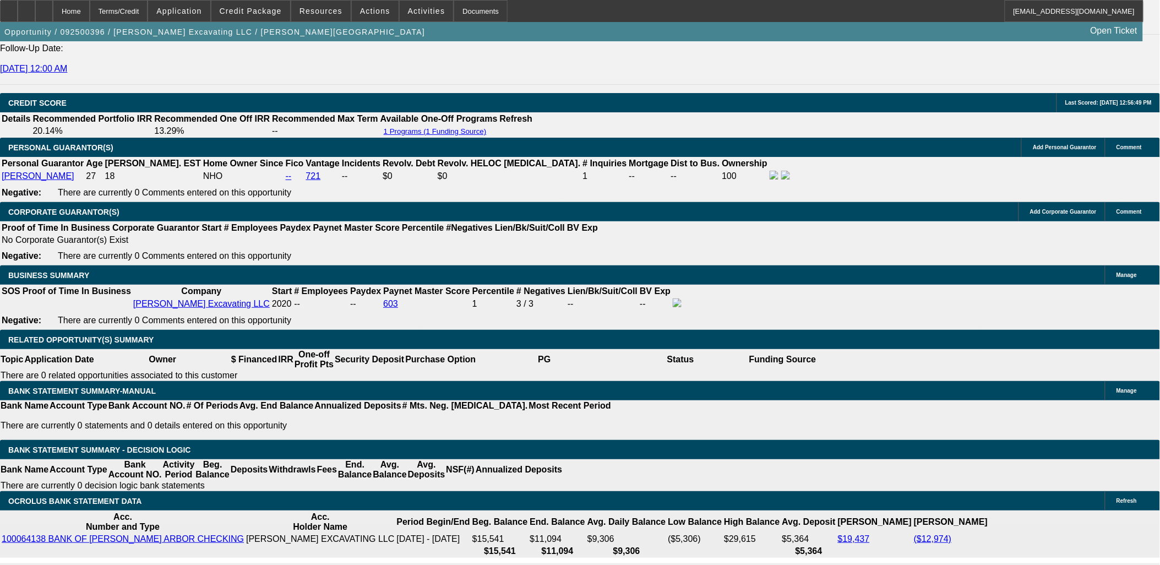
scroll to position [1345, 0]
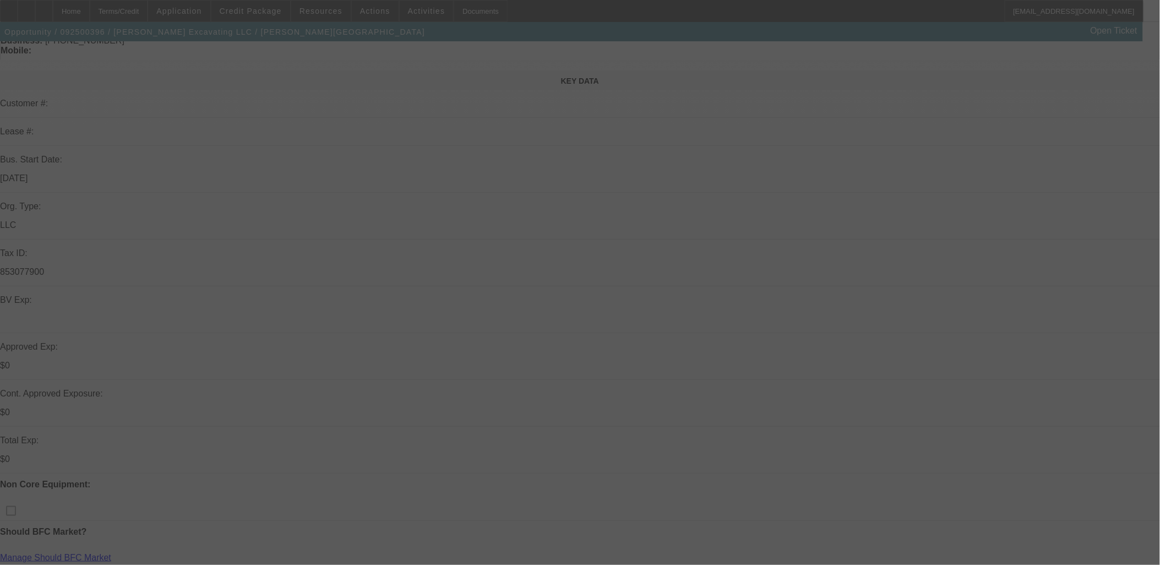
scroll to position [0, 0]
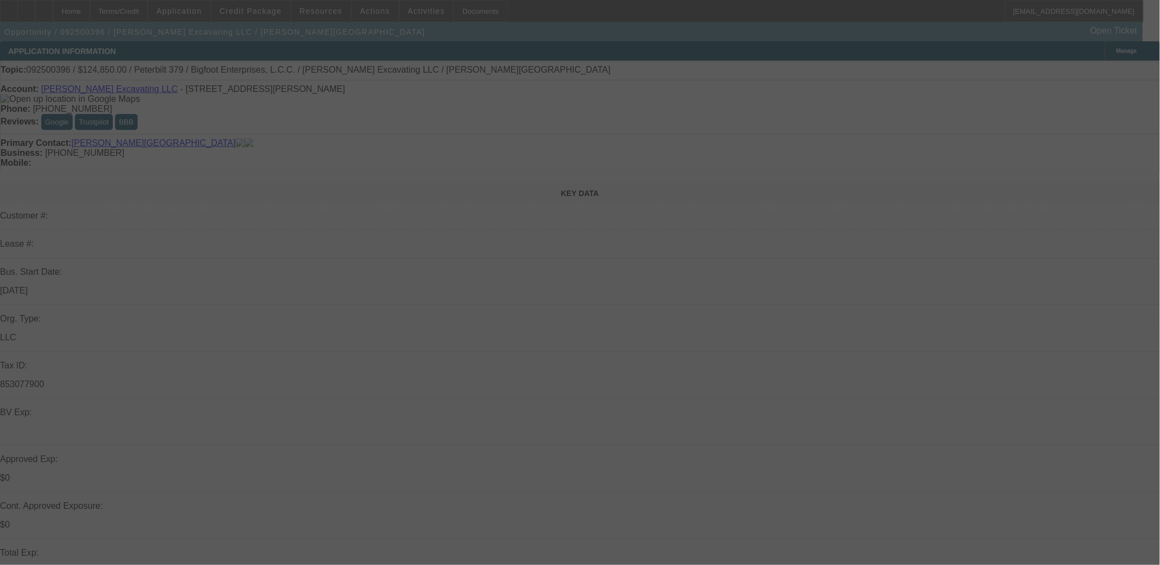
select select "0"
select select "2"
select select "0"
select select "6"
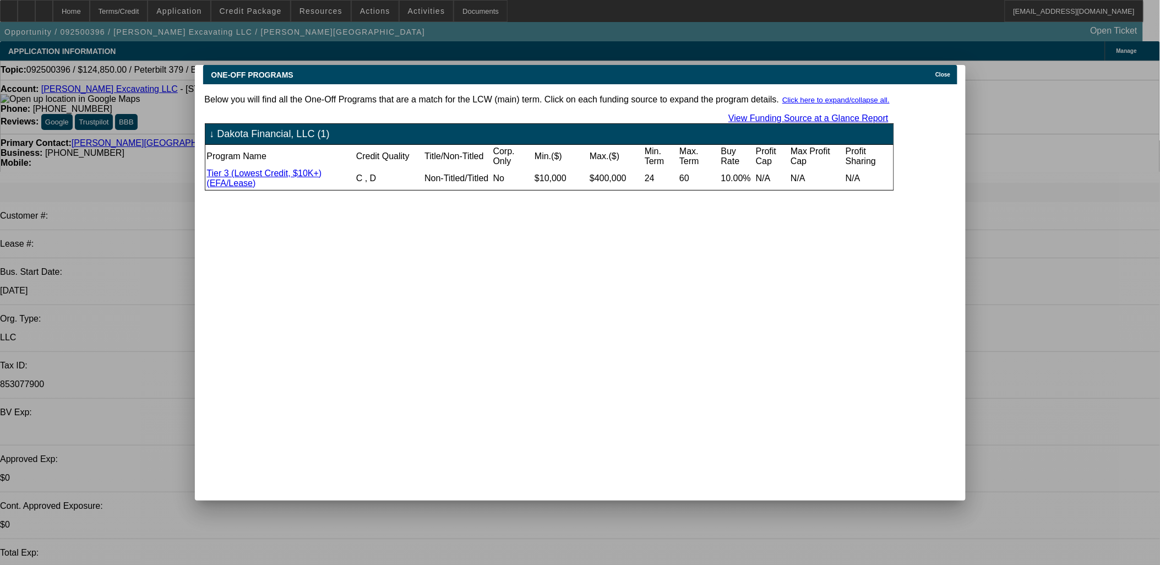
click at [950, 72] on span "Close" at bounding box center [942, 75] width 15 height 6
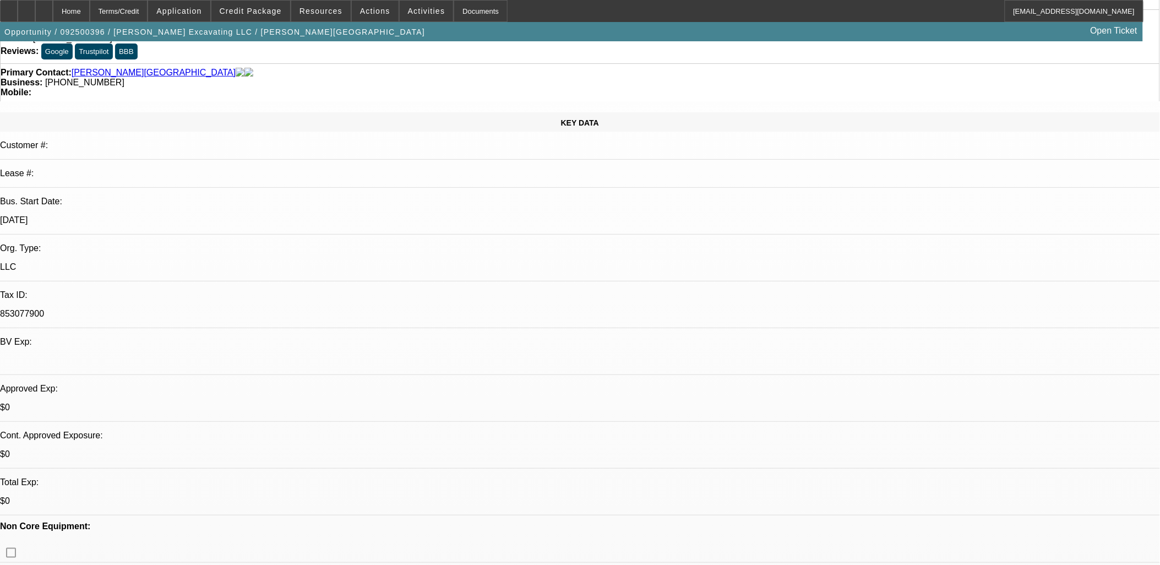
scroll to position [306, 0]
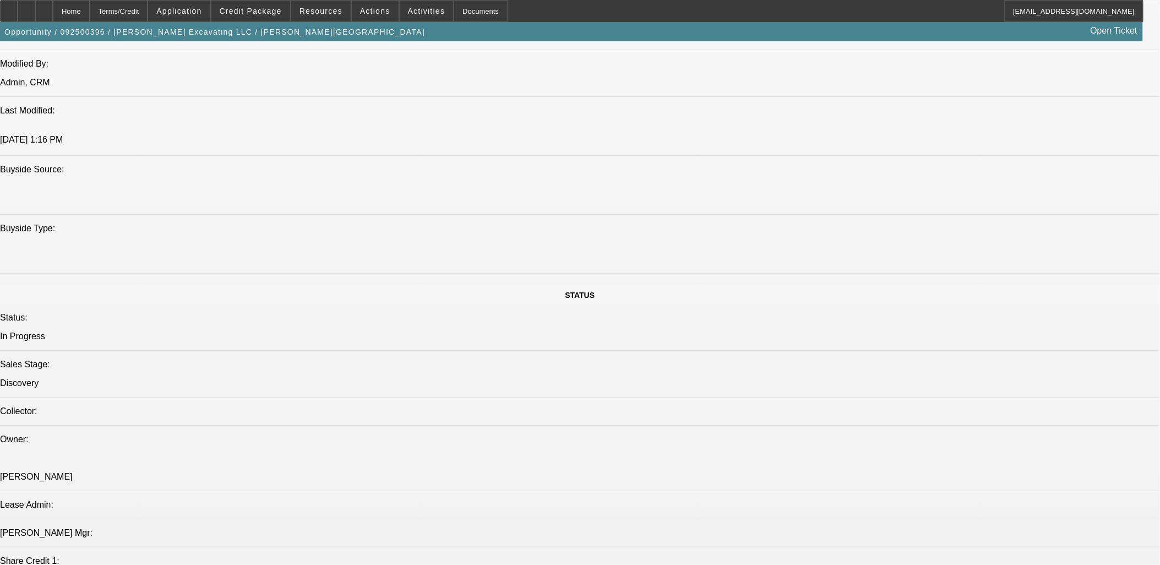
scroll to position [735, 0]
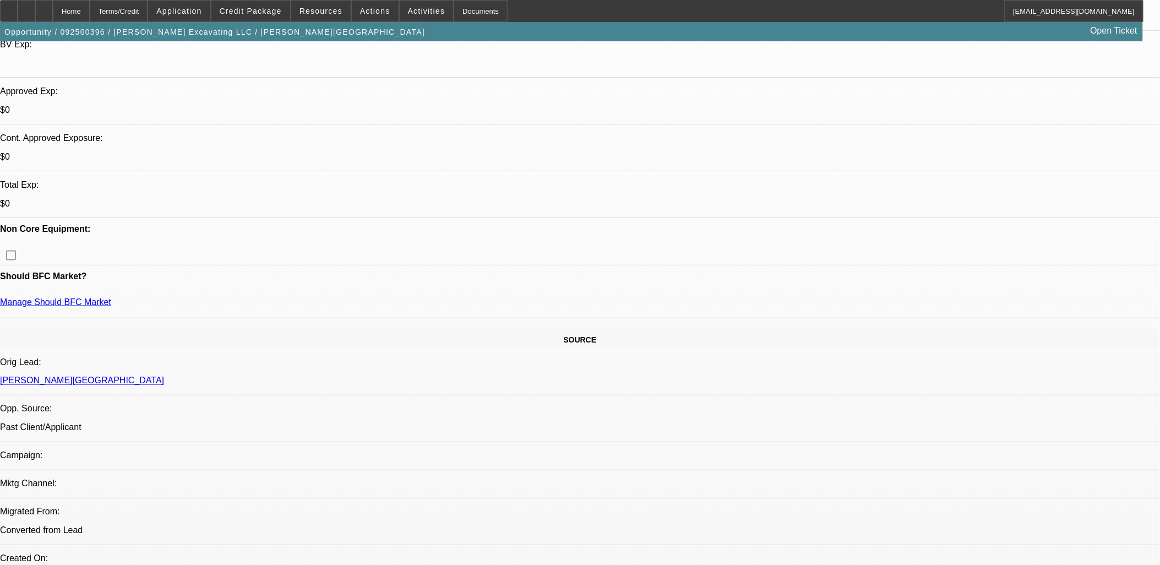
scroll to position [0, 0]
drag, startPoint x: 902, startPoint y: 355, endPoint x: 797, endPoint y: 355, distance: 105.1
copy p "staeblerexcavating00@gmail.com;"
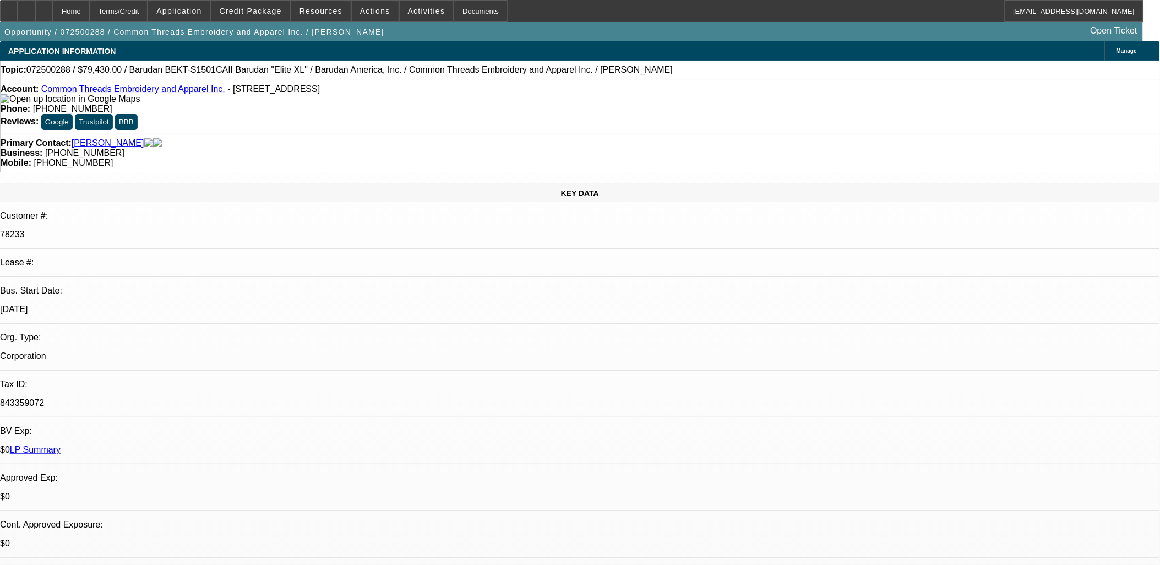
select select "0"
select select "2"
select select "0"
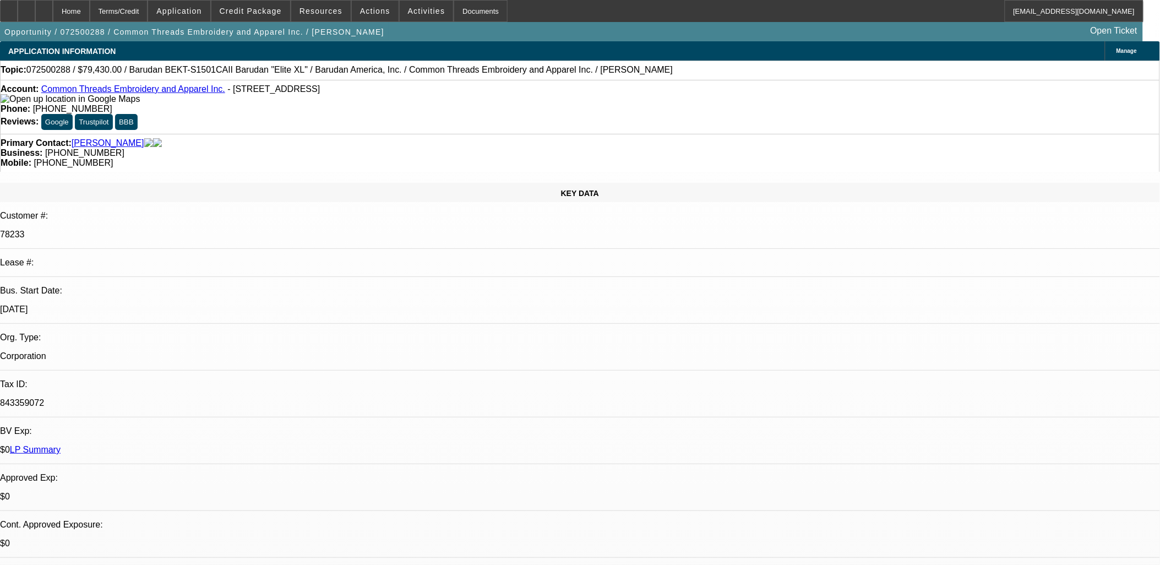
select select "0"
select select "1"
select select "2"
select select "6"
select select "1"
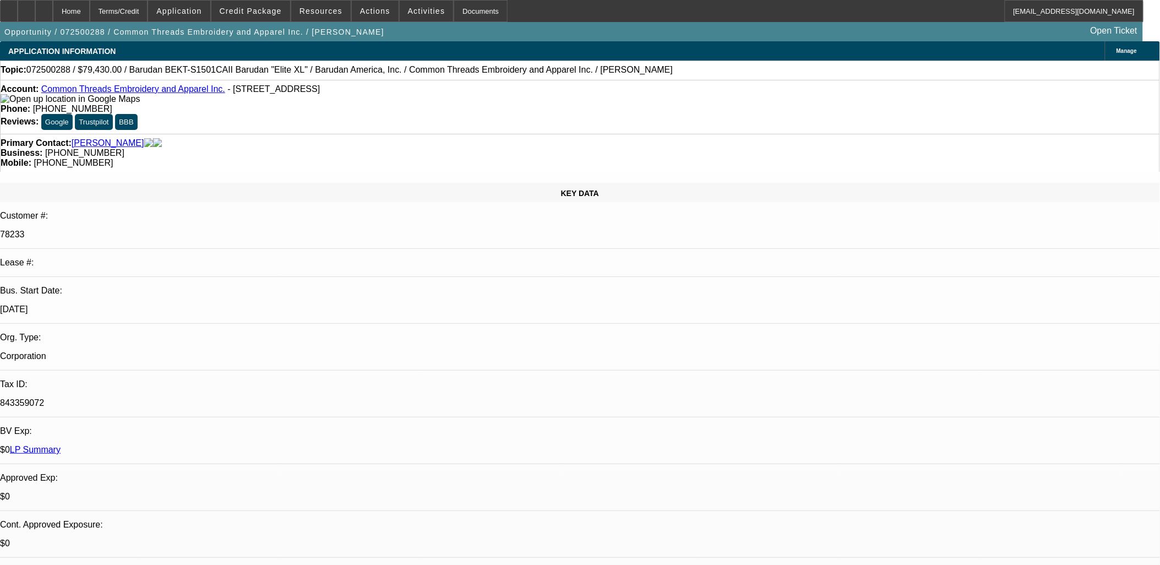
select select "1"
select select "6"
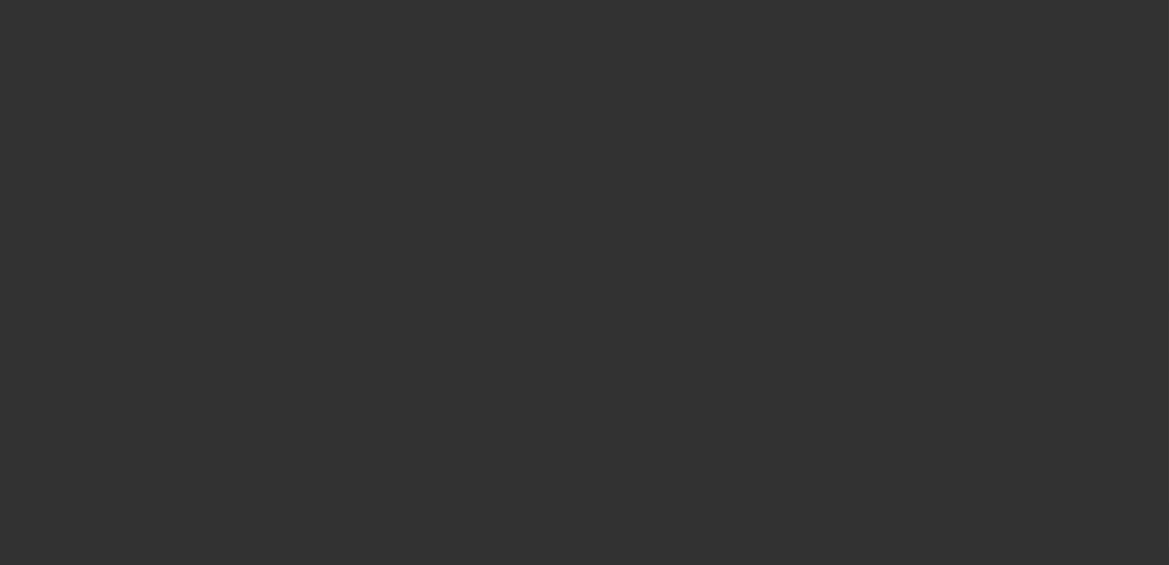
select select "0"
select select "2"
select select "0"
select select "6"
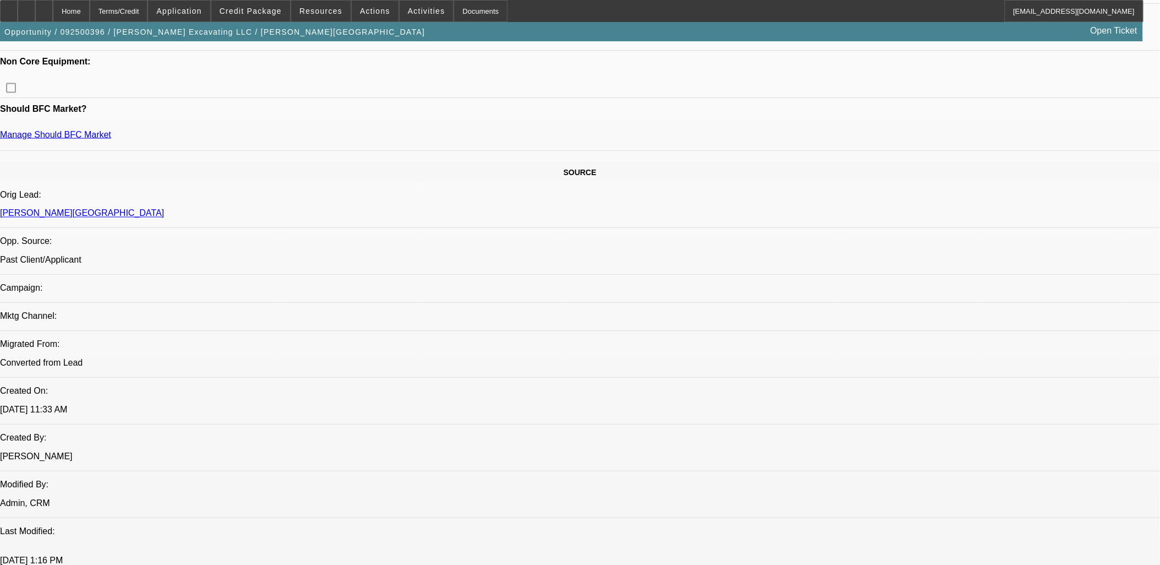
scroll to position [428, 0]
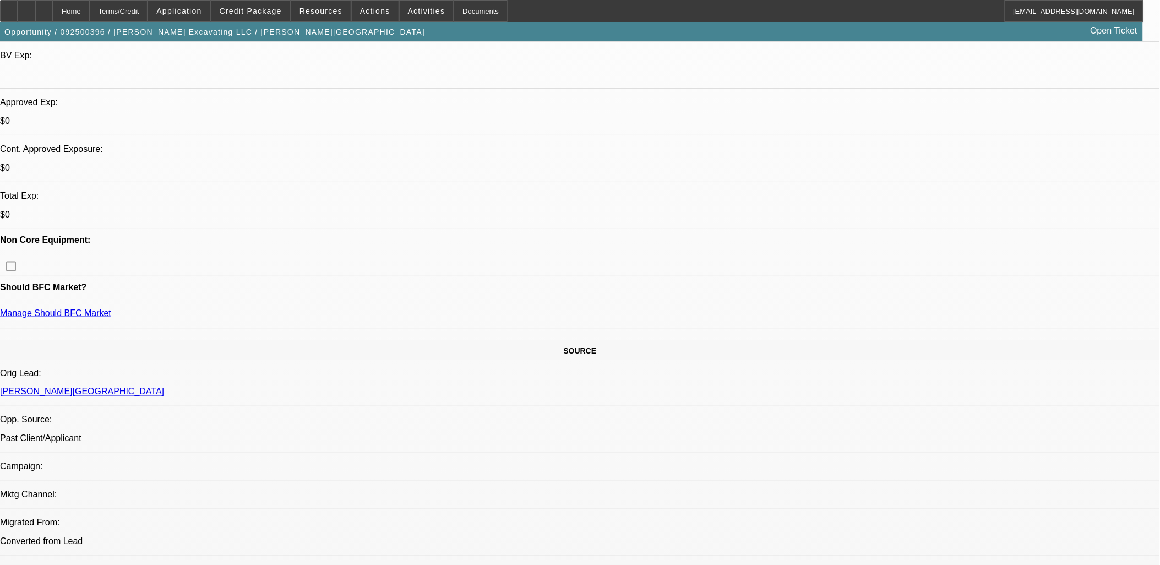
scroll to position [306, 0]
